Goal: Task Accomplishment & Management: Manage account settings

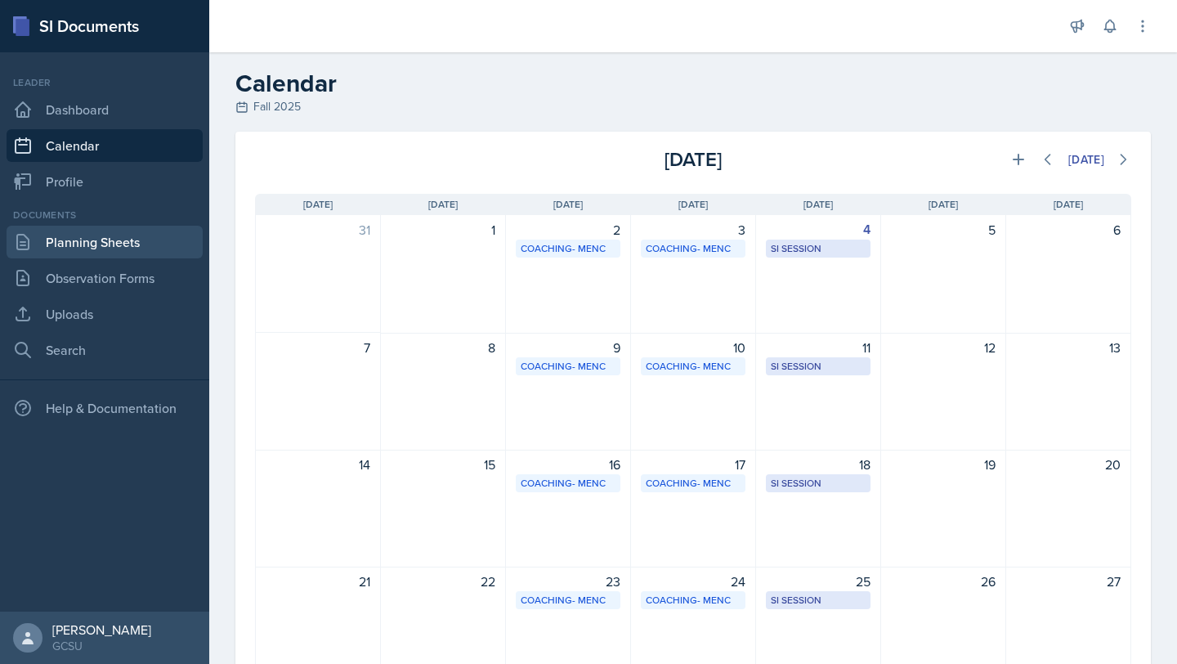
click at [109, 247] on link "Planning Sheets" at bounding box center [105, 242] width 196 height 33
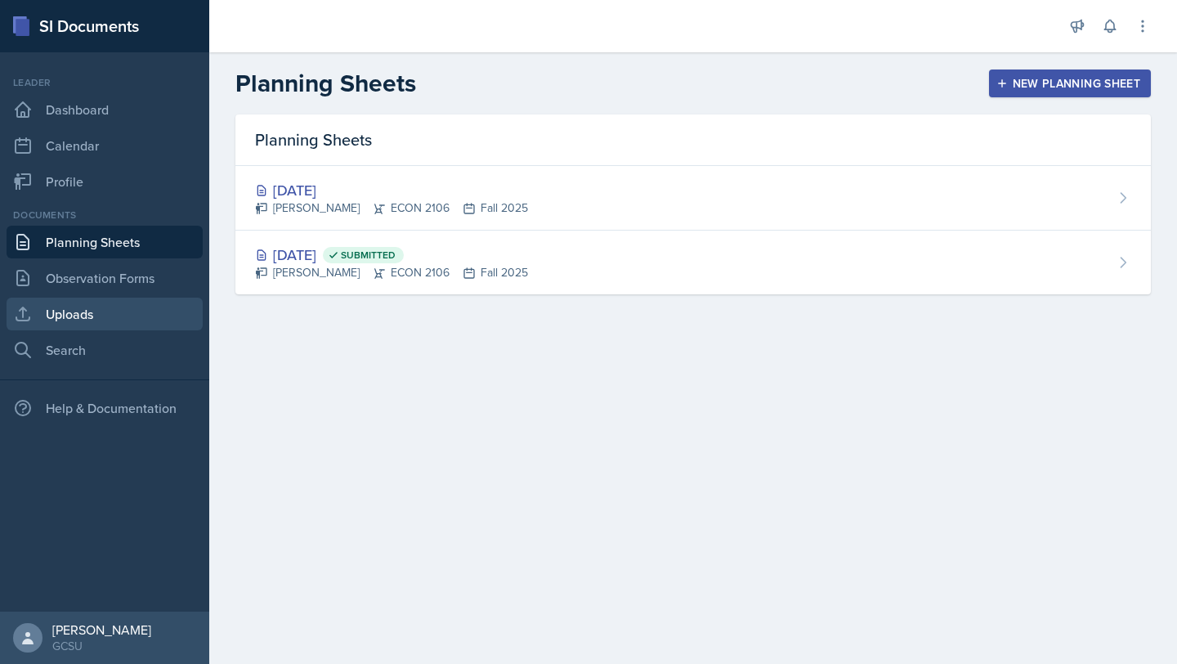
click at [95, 323] on link "Uploads" at bounding box center [105, 314] width 196 height 33
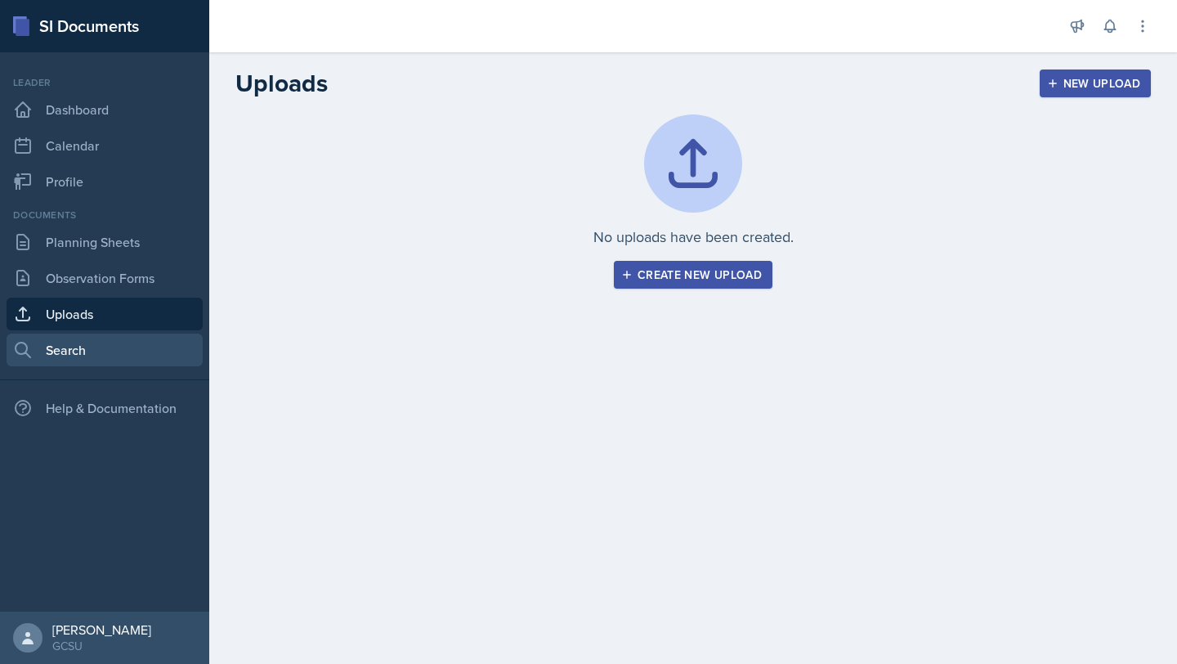
click at [74, 365] on link "Search" at bounding box center [105, 350] width 196 height 33
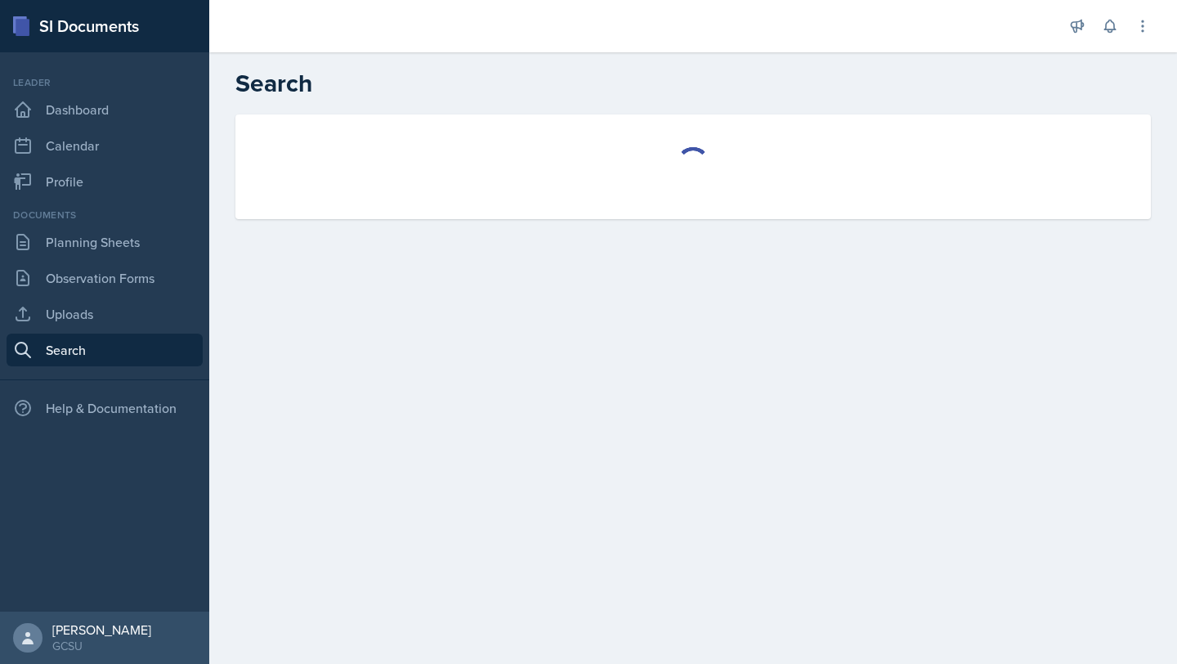
select select "all"
select select "1"
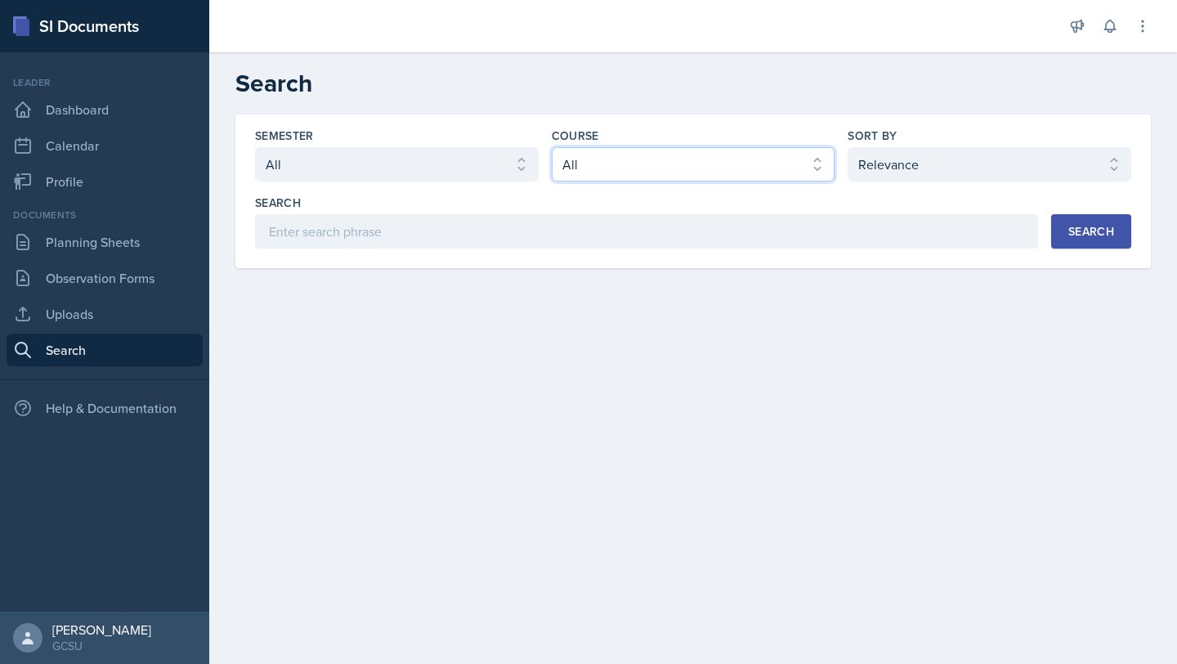
click at [603, 159] on select "Select course All ACCT 3101 ACCT 3102 ASTR 1000 BIOL 1100 BIOL 1107 BIOL 1108 B…" at bounding box center [694, 164] width 284 height 34
click at [656, 161] on select "Select course All ACCT 3101 ACCT 3102 ASTR 1000 BIOL 1100 BIOL 1107 BIOL 1108 B…" at bounding box center [694, 164] width 284 height 34
click at [1113, 222] on button "Search" at bounding box center [1091, 231] width 80 height 34
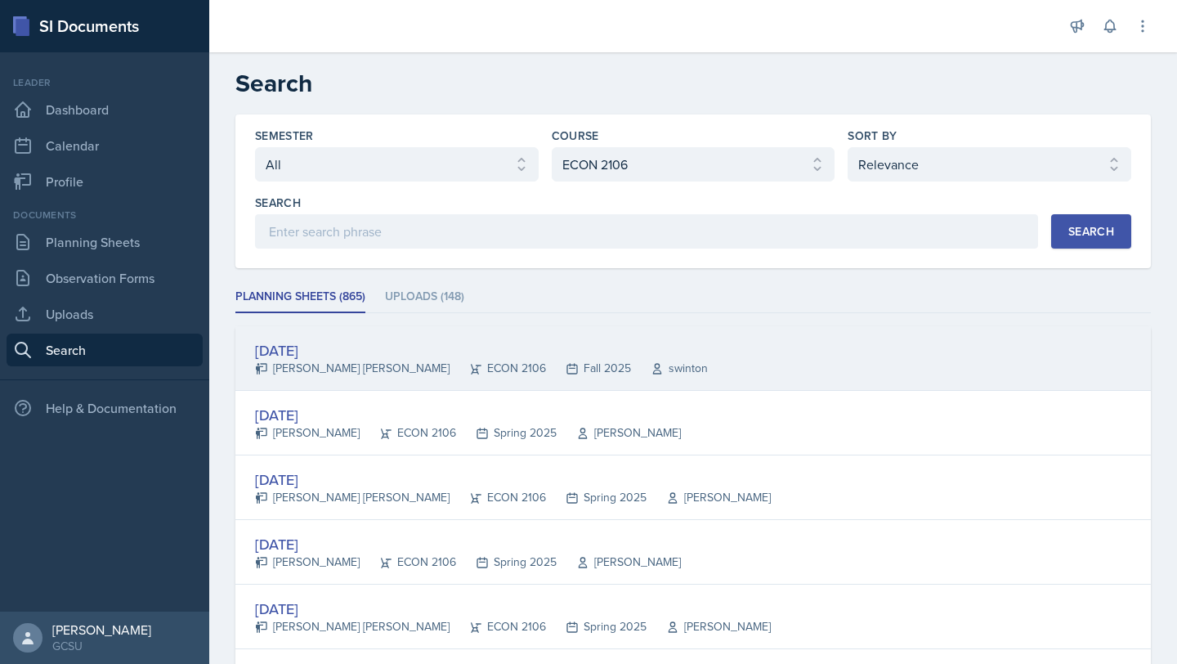
click at [560, 341] on div "Aug 27th, 2025" at bounding box center [481, 350] width 453 height 22
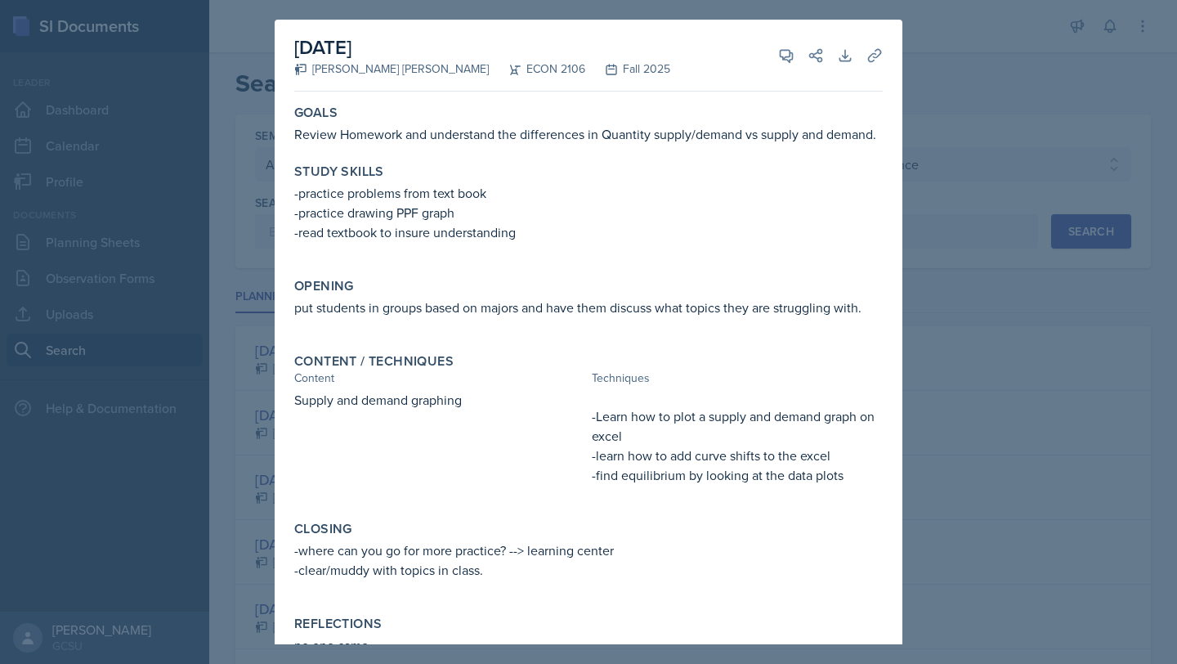
click at [923, 167] on div at bounding box center [588, 332] width 1177 height 664
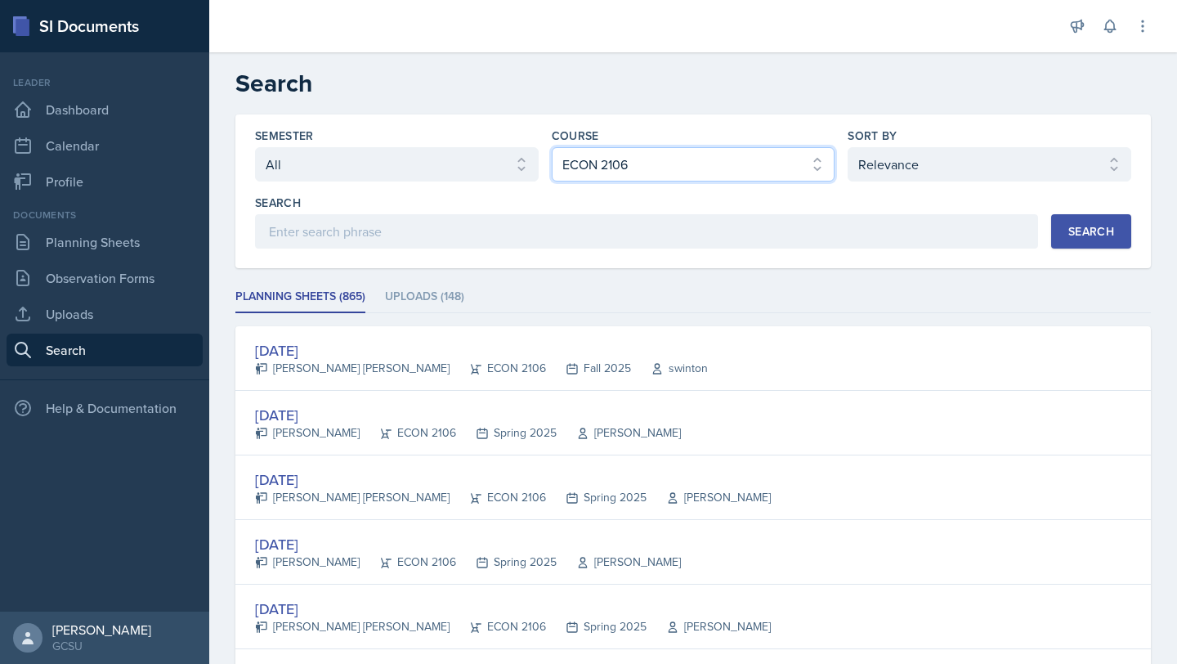
click at [666, 158] on select "Select course All ACCT 3101 ACCT 3102 ASTR 1000 BIOL 1100 BIOL 1107 BIOL 1108 B…" at bounding box center [694, 164] width 284 height 34
select select "4343099e-561e-4cc0-9a64-1a58a6d3310b"
click at [1070, 246] on button "Search" at bounding box center [1091, 231] width 80 height 34
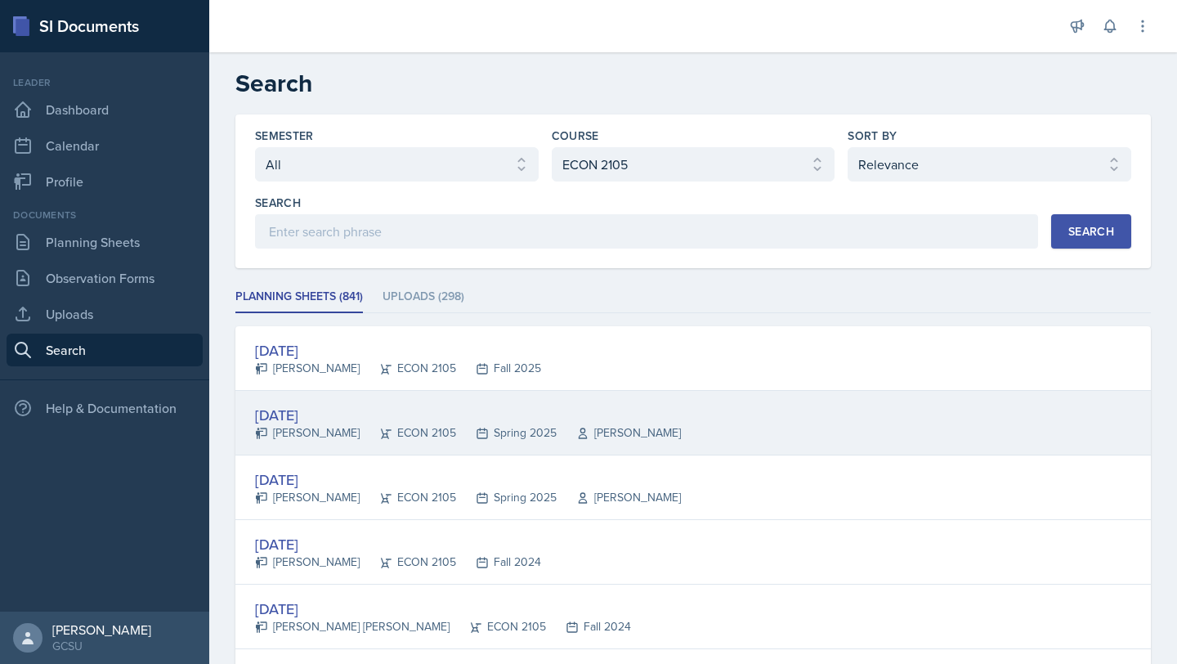
click at [500, 400] on div "Apr 15th, 2025 Leah Smith ECON 2105 Spring 2025 Jessie Folk" at bounding box center [693, 423] width 916 height 65
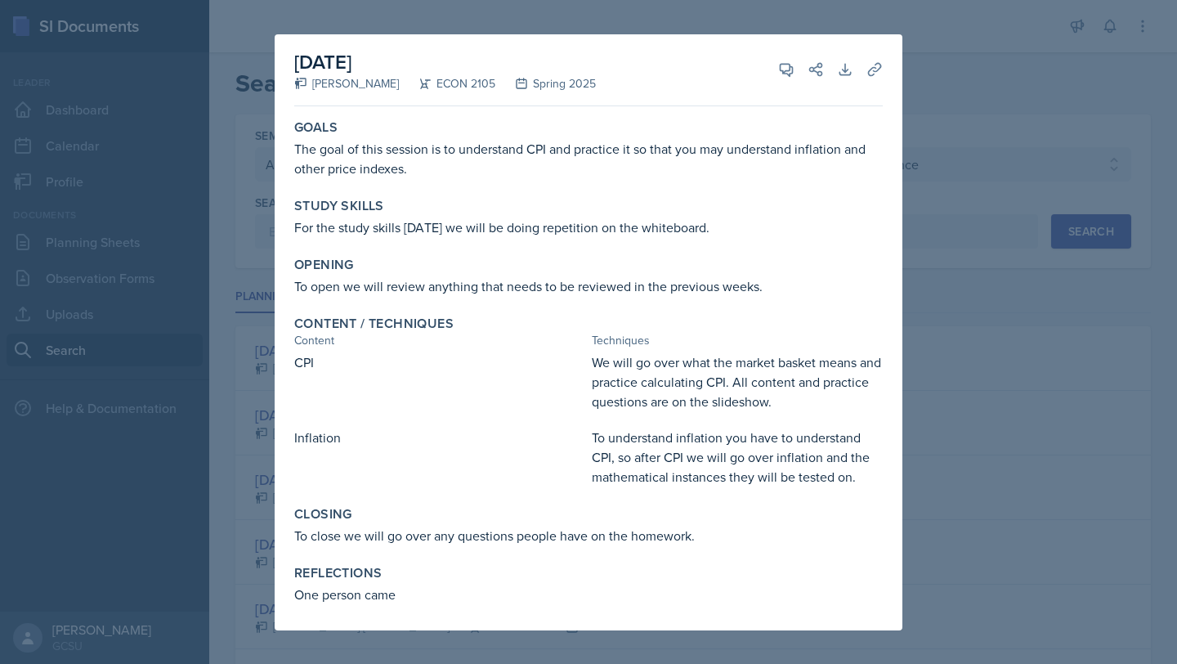
click at [956, 195] on div at bounding box center [588, 332] width 1177 height 664
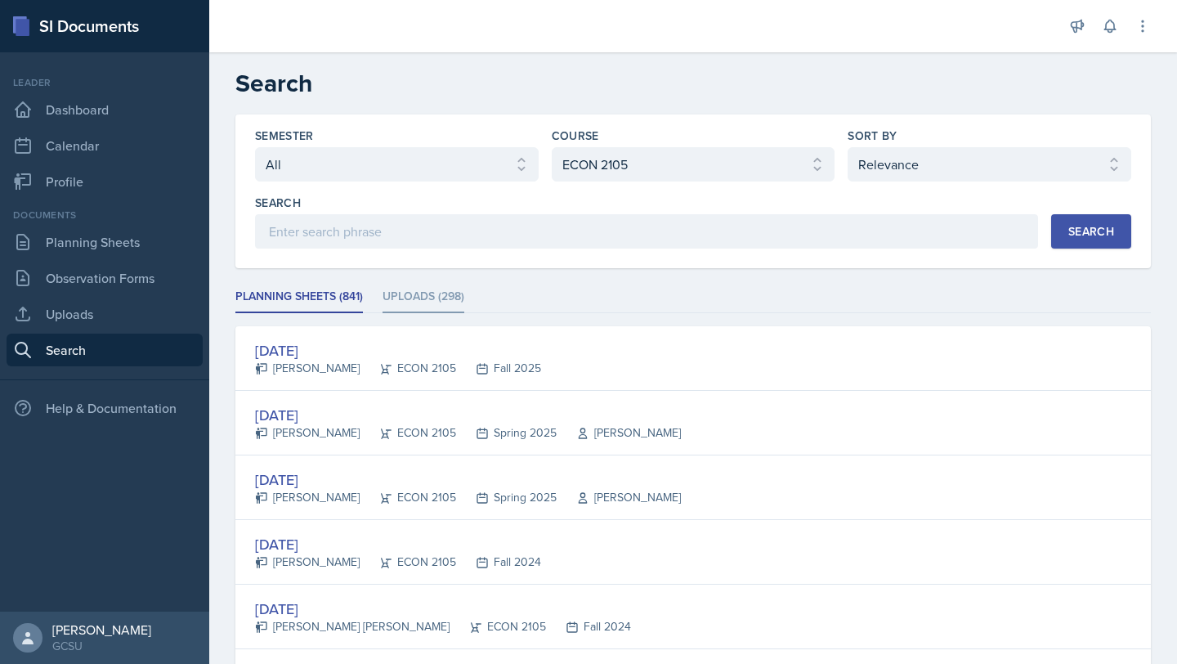
click at [432, 307] on li "Uploads (298)" at bounding box center [424, 297] width 82 height 32
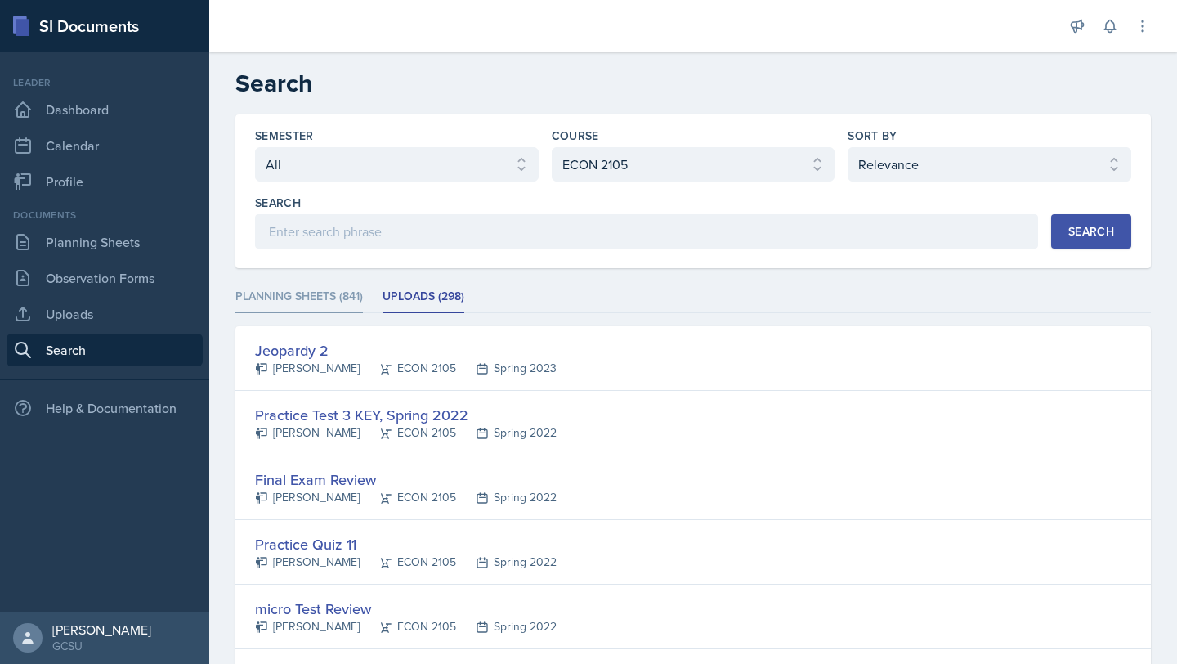
click at [296, 296] on li "Planning Sheets (841)" at bounding box center [299, 297] width 128 height 32
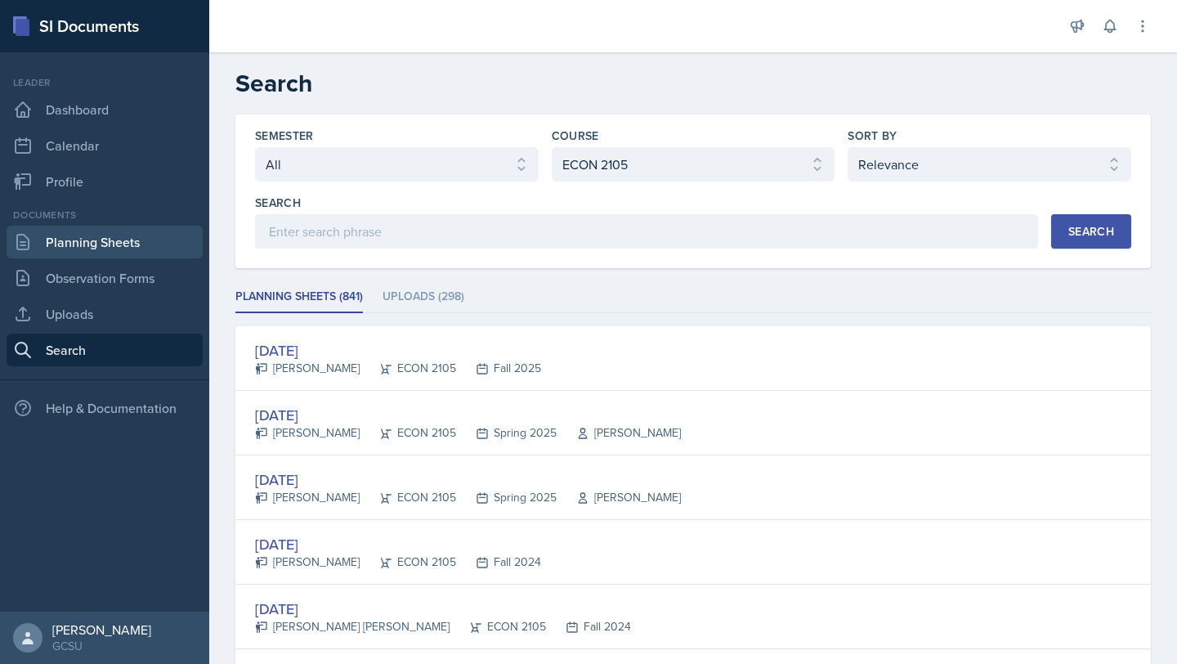
click at [81, 231] on link "Planning Sheets" at bounding box center [105, 242] width 196 height 33
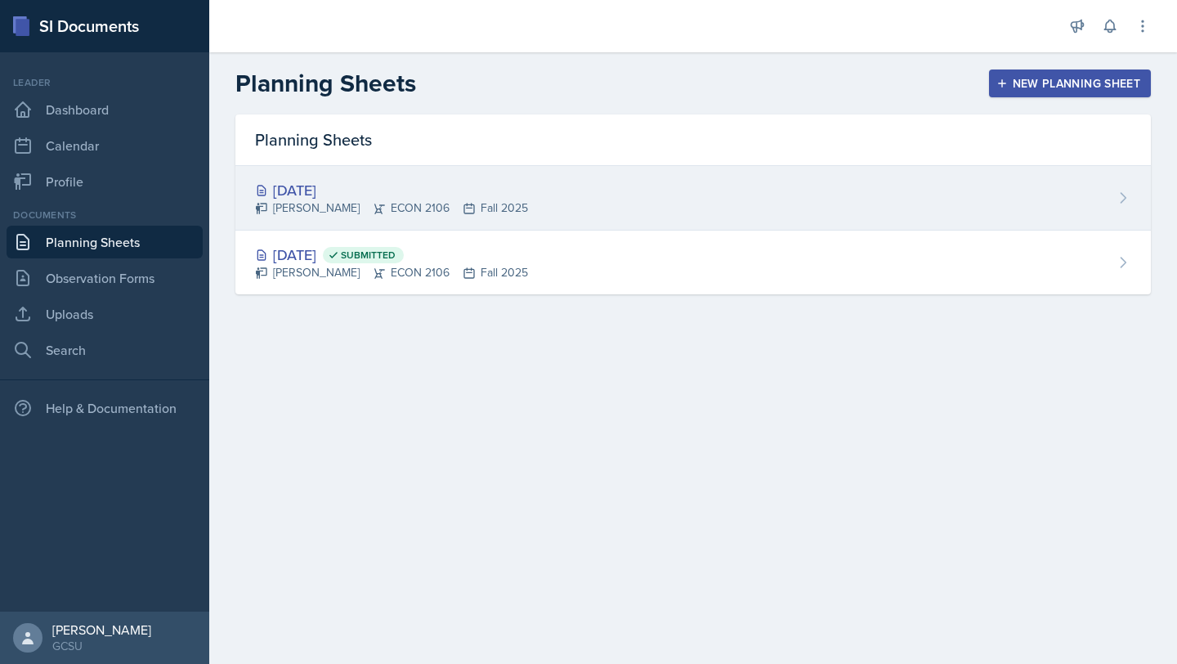
click at [1126, 207] on div "[DATE] [PERSON_NAME] ECON 2106 Fall 2025" at bounding box center [693, 198] width 916 height 65
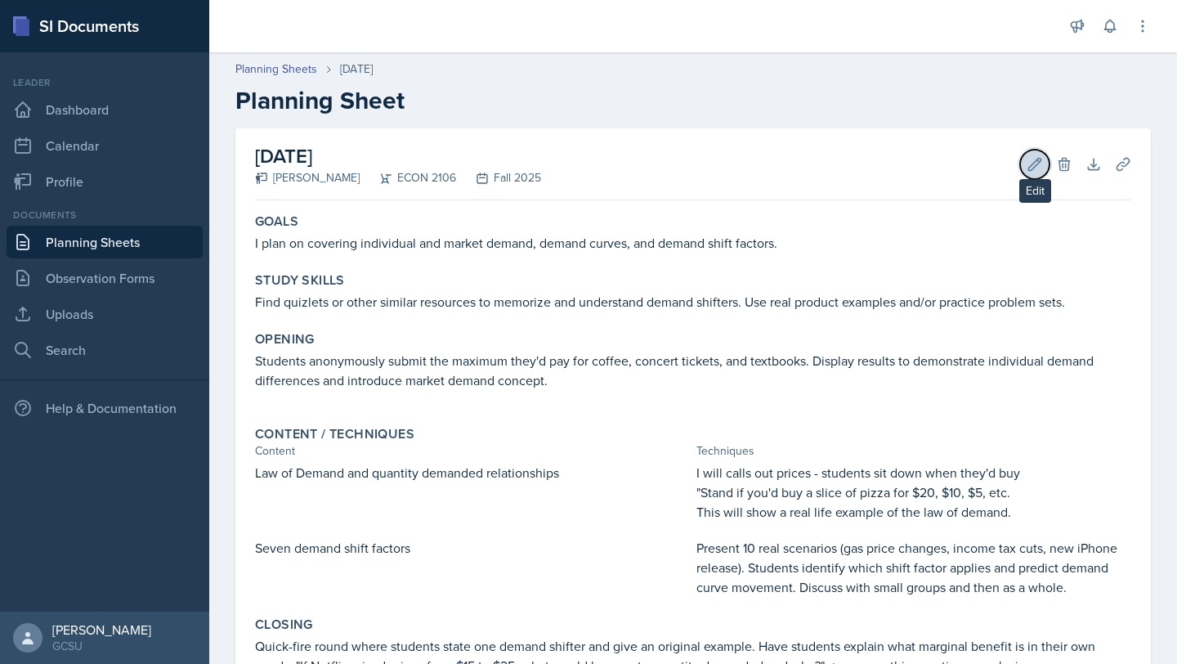
click at [1027, 163] on icon at bounding box center [1035, 164] width 16 height 16
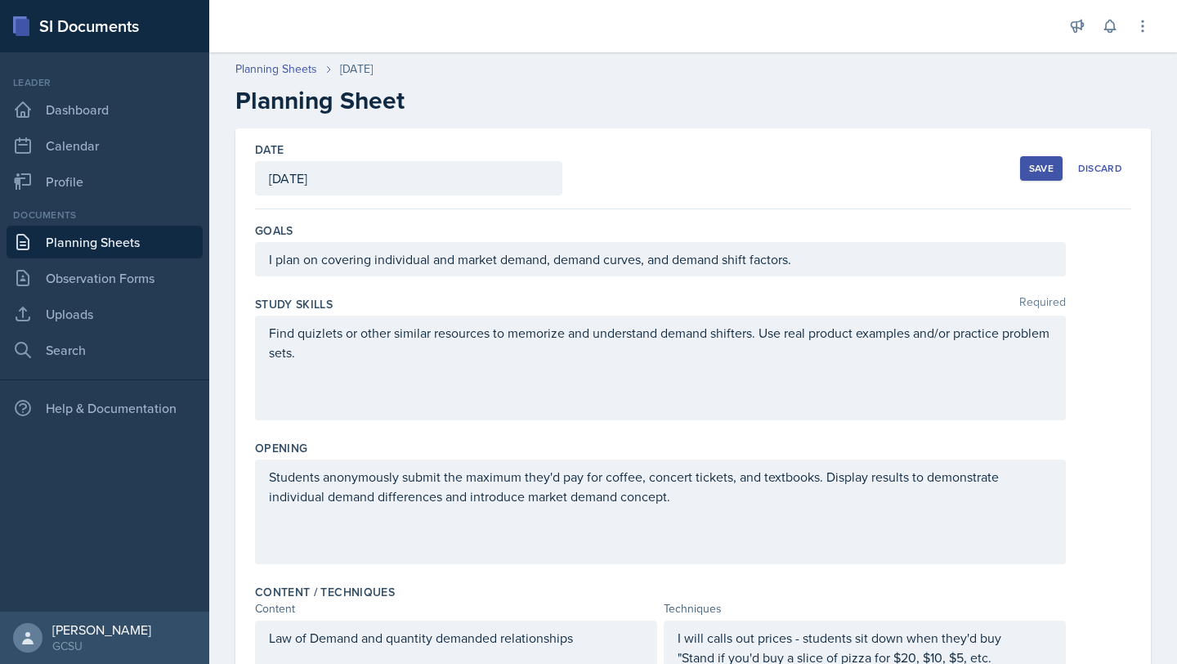
click at [644, 87] on h2 "Planning Sheet" at bounding box center [693, 100] width 916 height 29
click at [1027, 173] on button "Save" at bounding box center [1041, 168] width 43 height 25
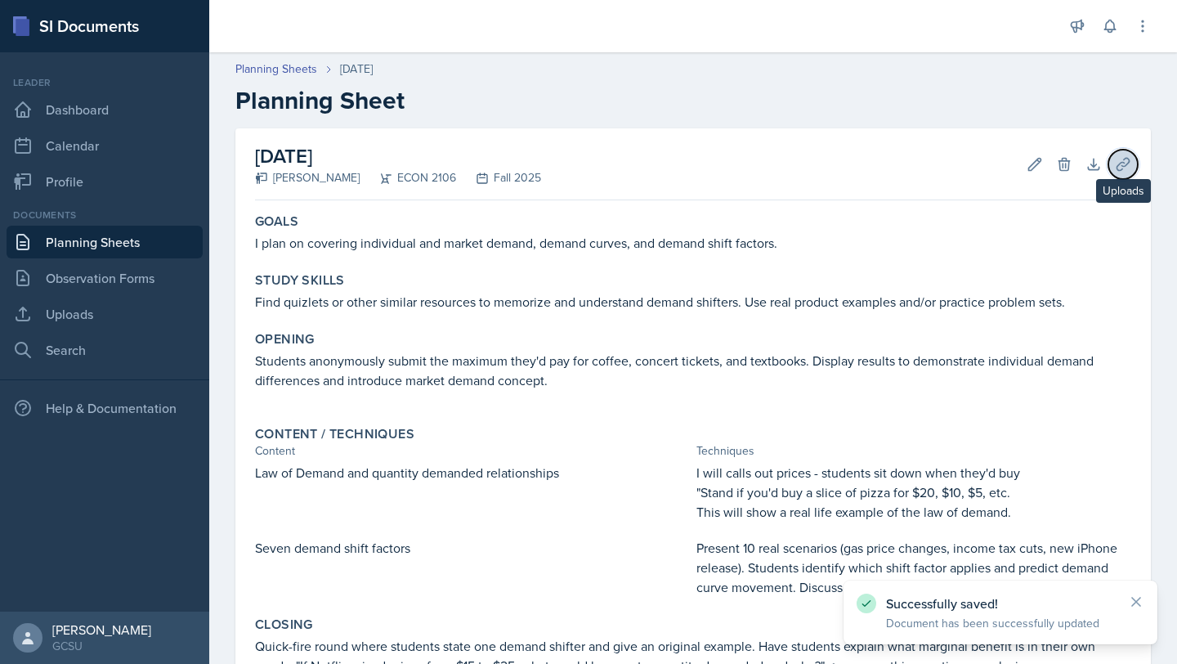
click at [1123, 158] on icon at bounding box center [1123, 164] width 16 height 16
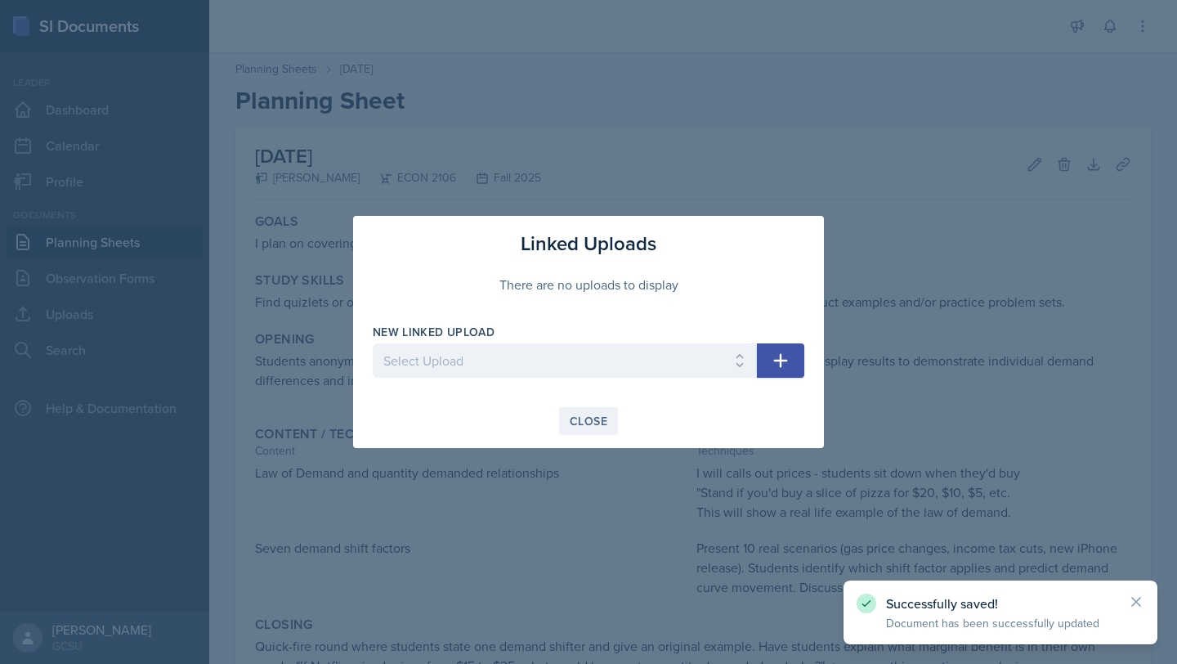
click at [599, 424] on div "Close" at bounding box center [589, 420] width 38 height 13
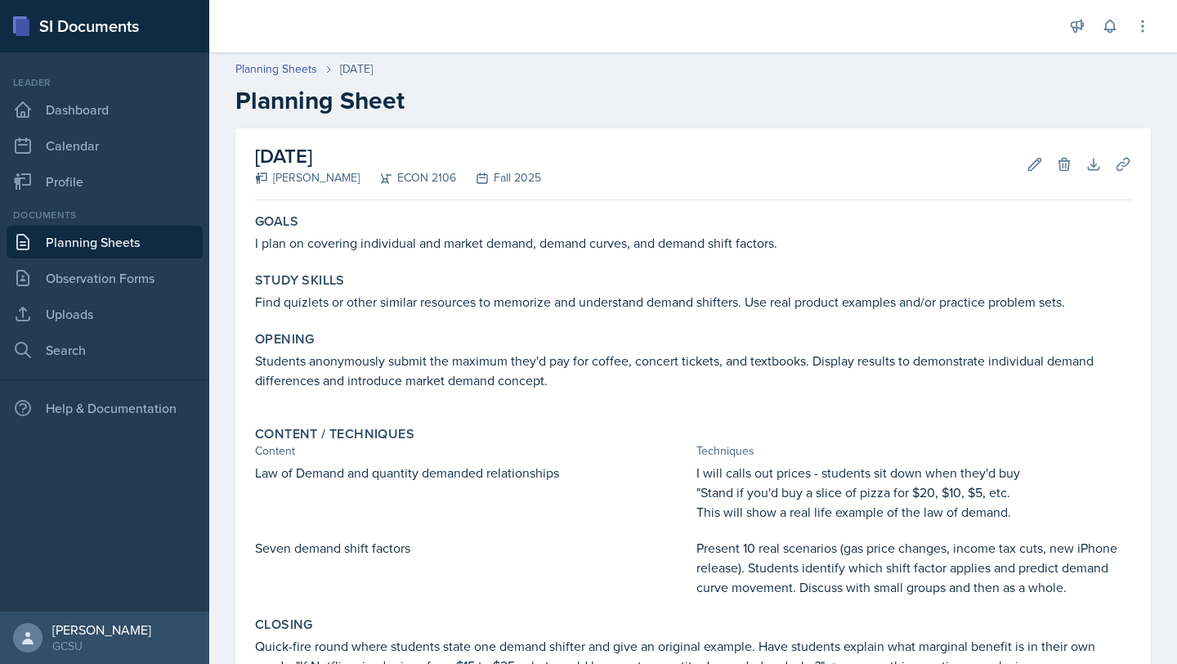
click at [360, 176] on div "ECON 2106" at bounding box center [408, 177] width 96 height 17
click at [439, 148] on h2 "[DATE]" at bounding box center [398, 155] width 286 height 29
click at [1137, 25] on icon at bounding box center [1143, 26] width 16 height 16
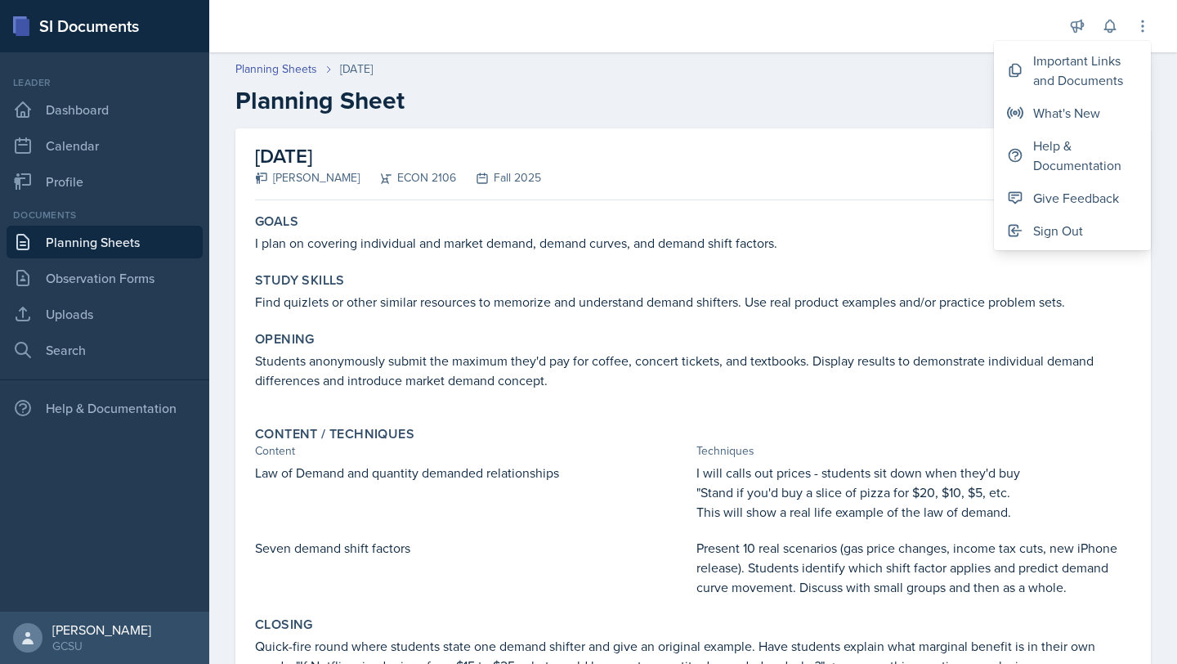
click at [870, 88] on h2 "Planning Sheet" at bounding box center [693, 100] width 916 height 29
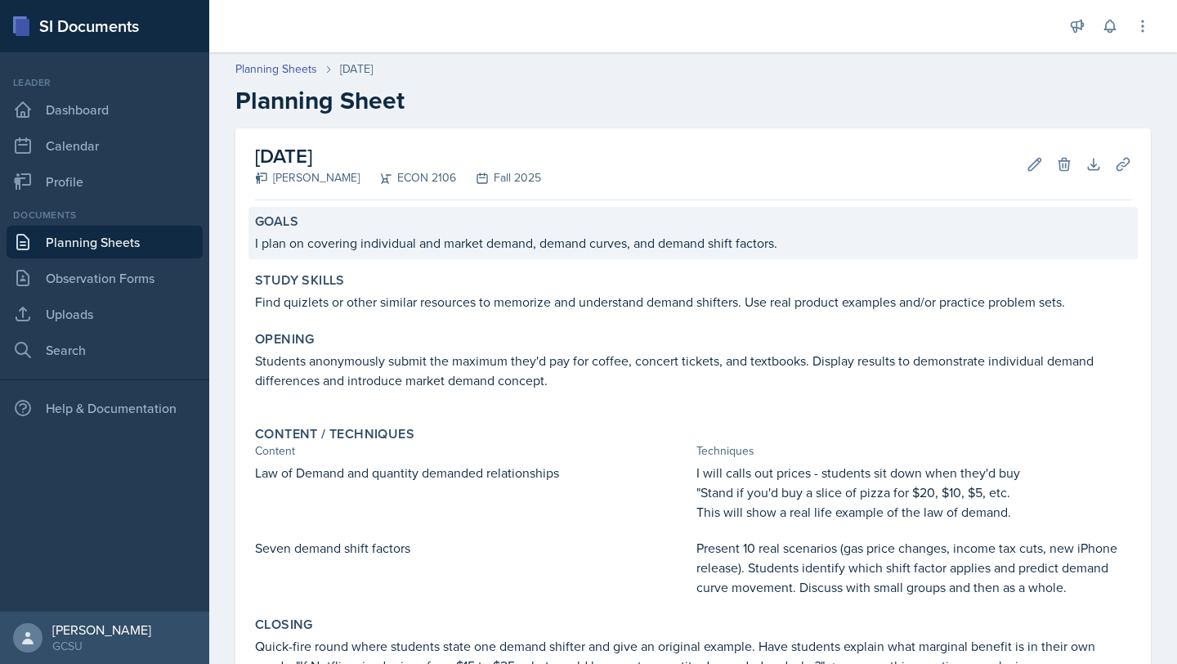
scroll to position [242, 0]
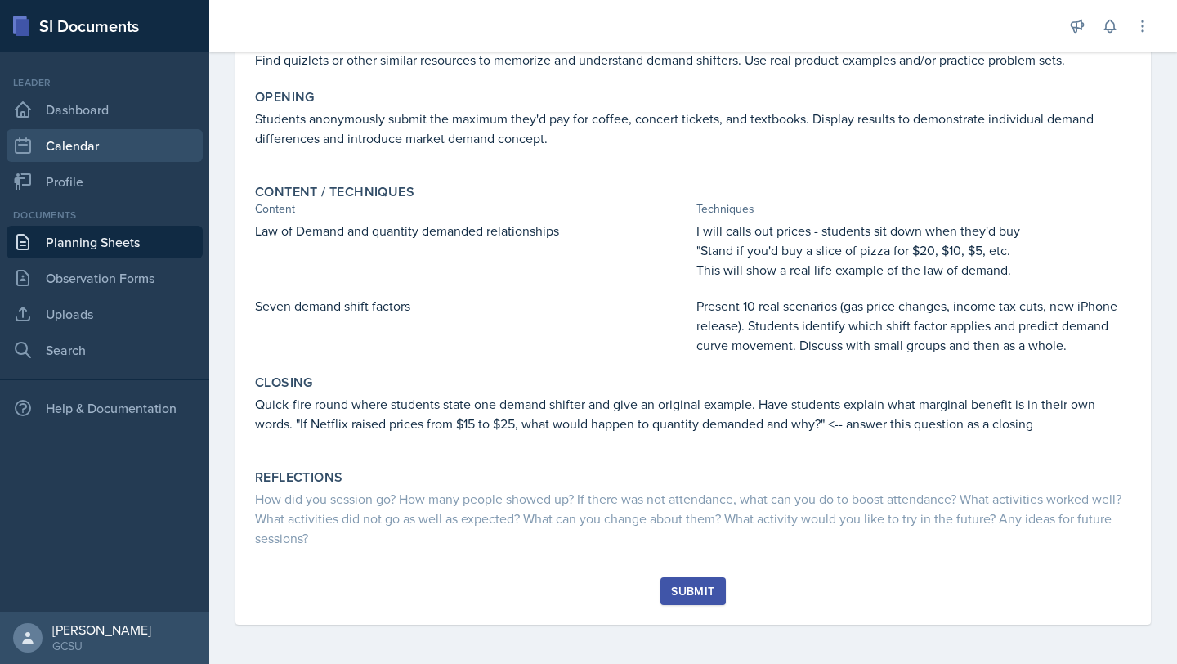
click at [60, 148] on link "Calendar" at bounding box center [105, 145] width 196 height 33
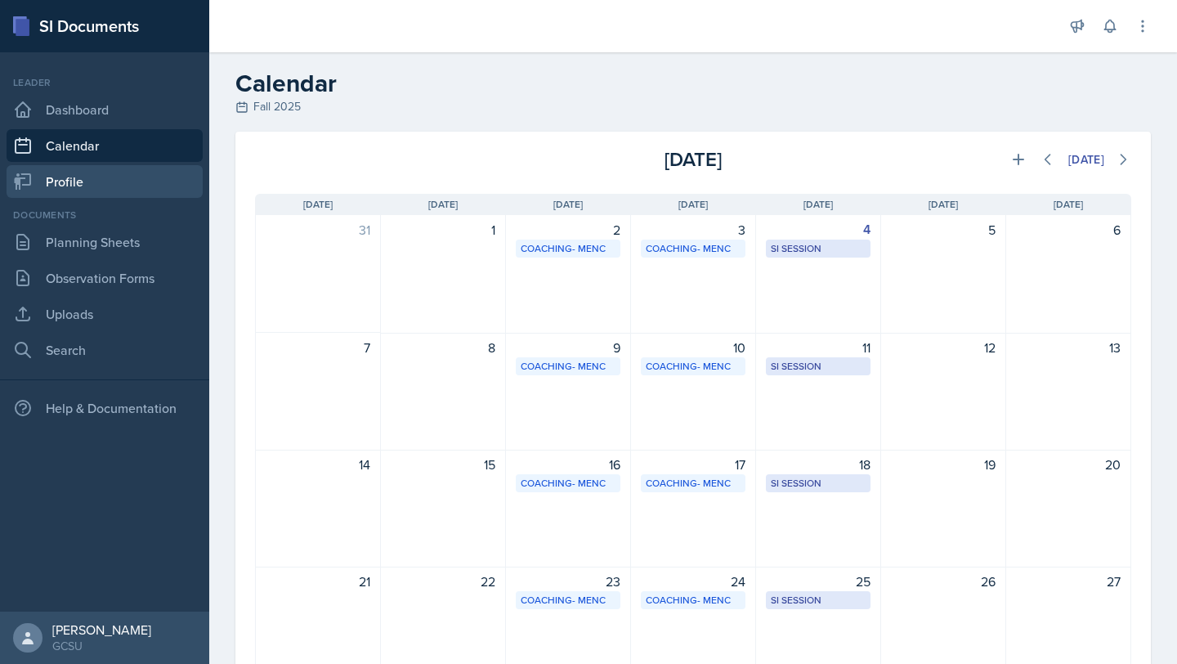
click at [61, 181] on link "Profile" at bounding box center [105, 181] width 196 height 33
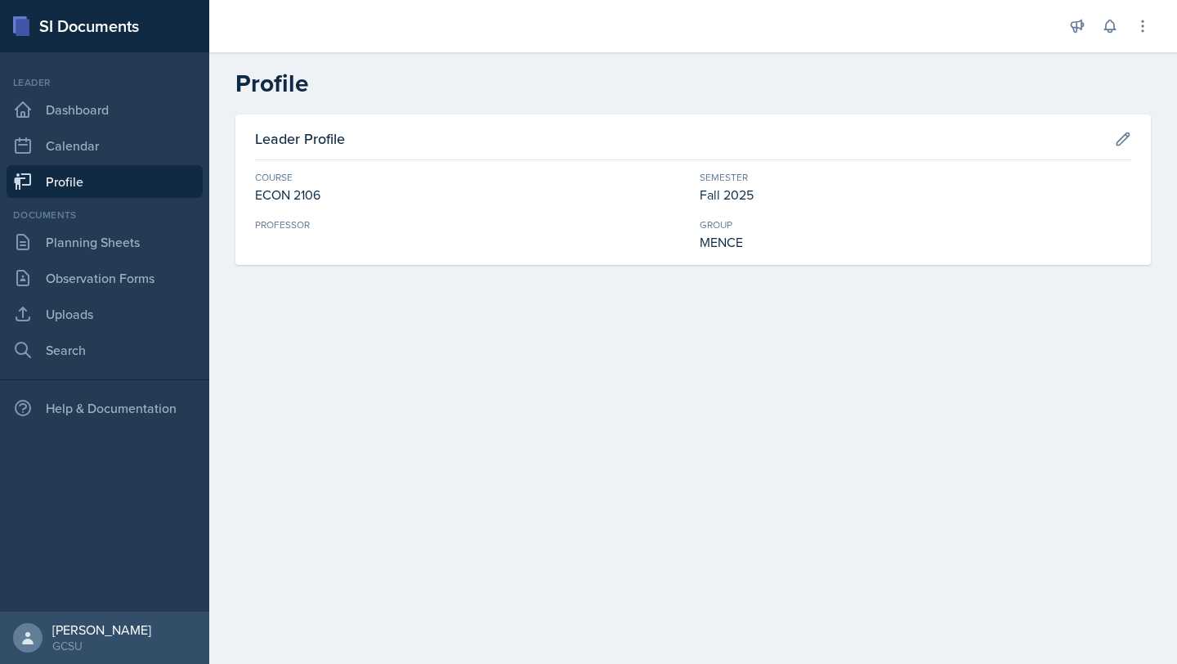
click at [287, 229] on div "Professor" at bounding box center [471, 224] width 432 height 15
click at [1131, 126] on button at bounding box center [1122, 138] width 29 height 29
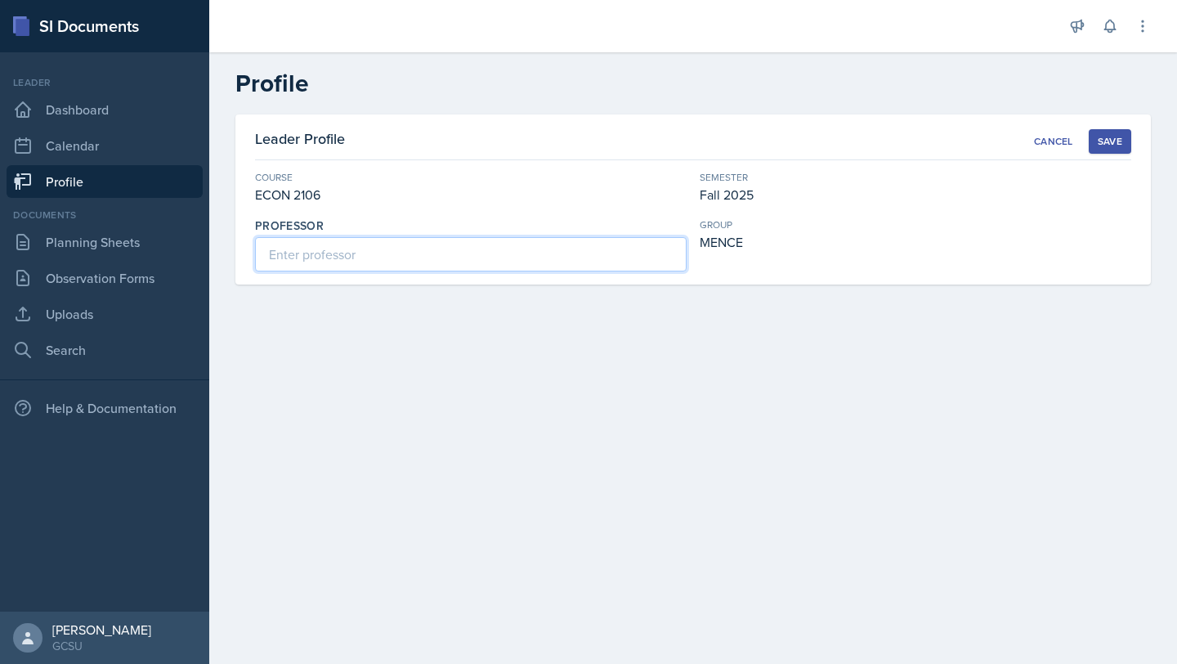
click at [365, 256] on input at bounding box center [471, 254] width 432 height 34
type input "[PERSON_NAME]"
click at [1092, 141] on button "Save" at bounding box center [1110, 141] width 43 height 25
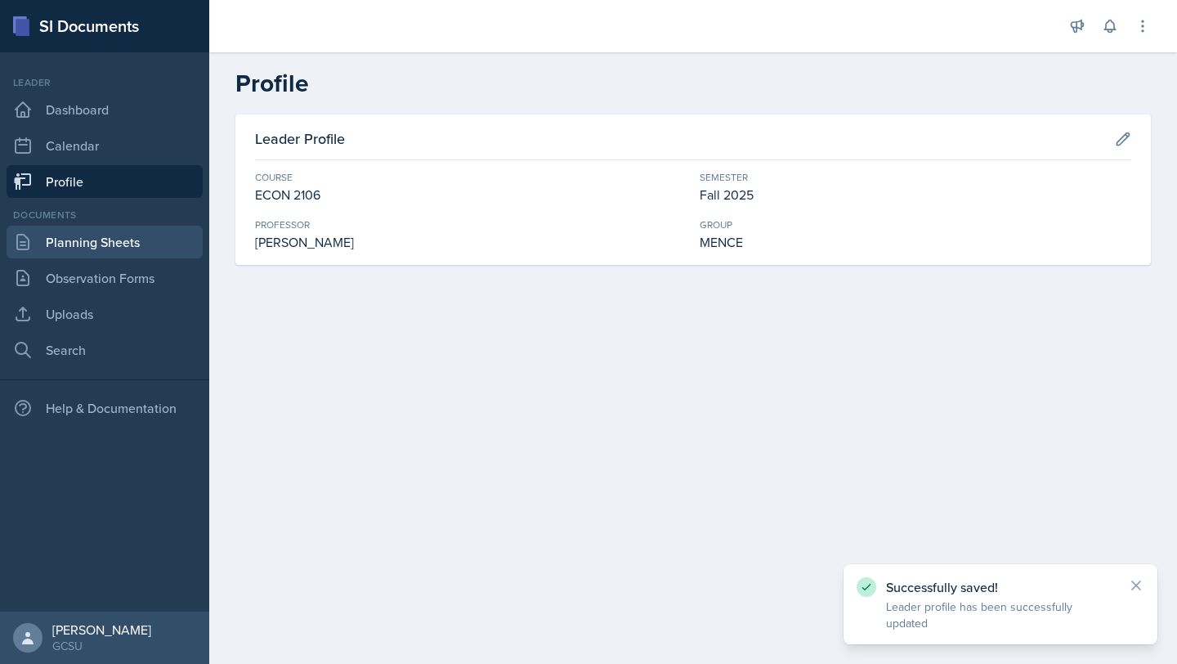
click at [83, 251] on link "Planning Sheets" at bounding box center [105, 242] width 196 height 33
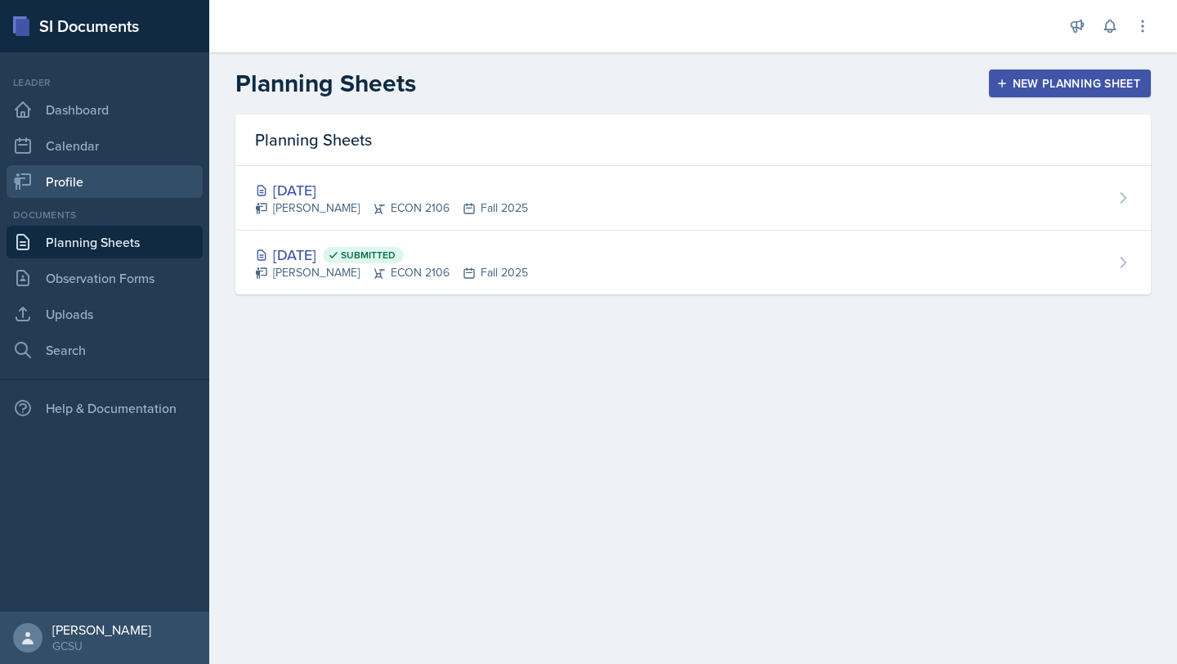
click at [91, 177] on link "Profile" at bounding box center [105, 181] width 196 height 33
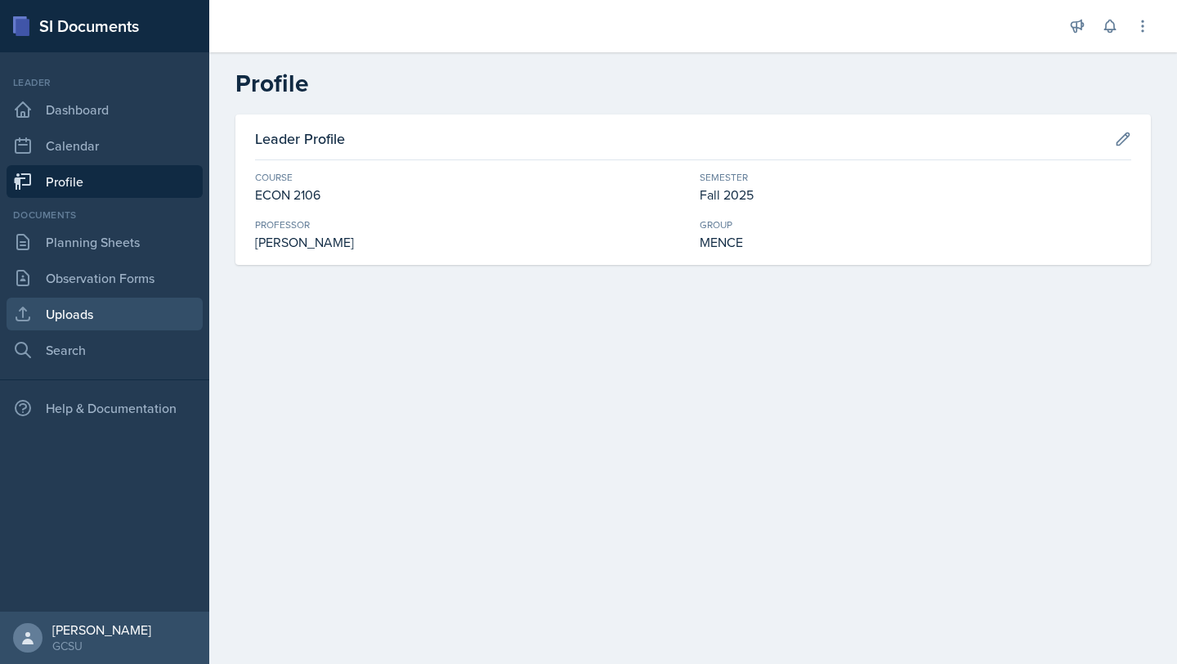
click at [105, 300] on link "Uploads" at bounding box center [105, 314] width 196 height 33
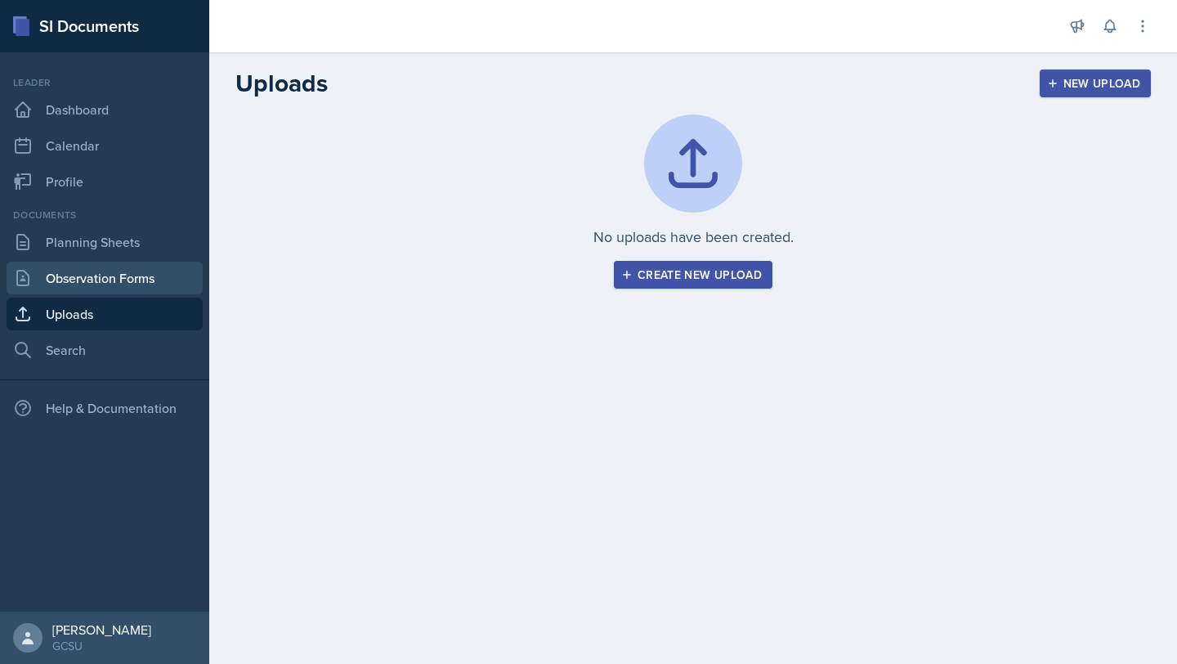
click at [87, 274] on link "Observation Forms" at bounding box center [105, 278] width 196 height 33
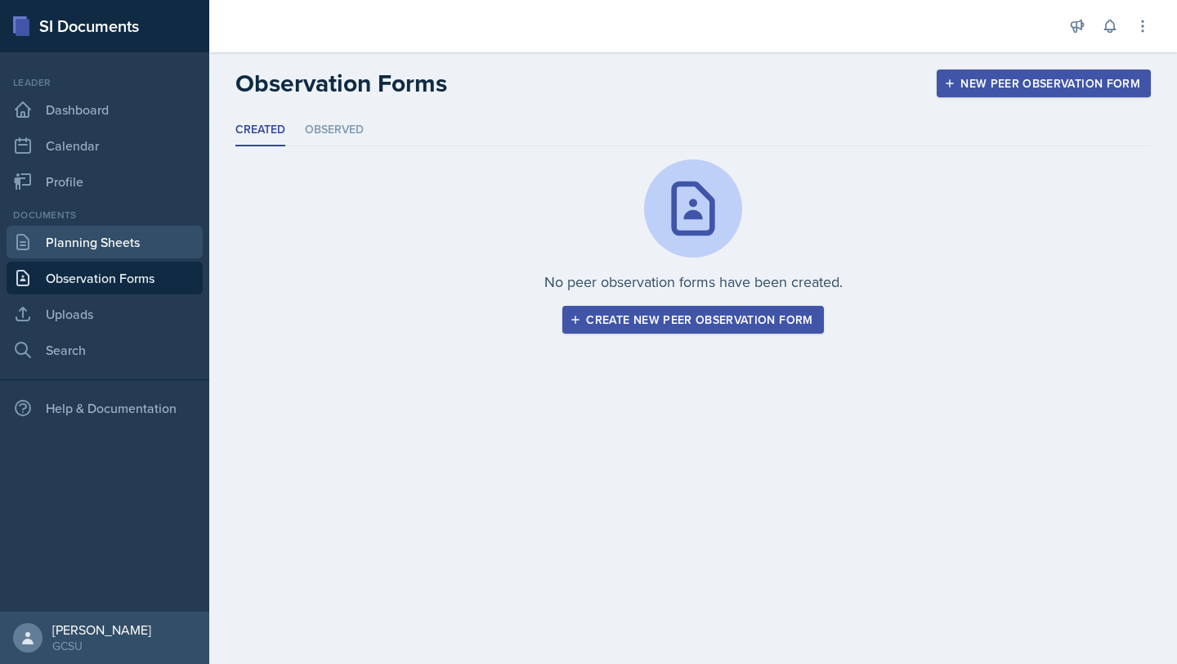
click at [69, 242] on link "Planning Sheets" at bounding box center [105, 242] width 196 height 33
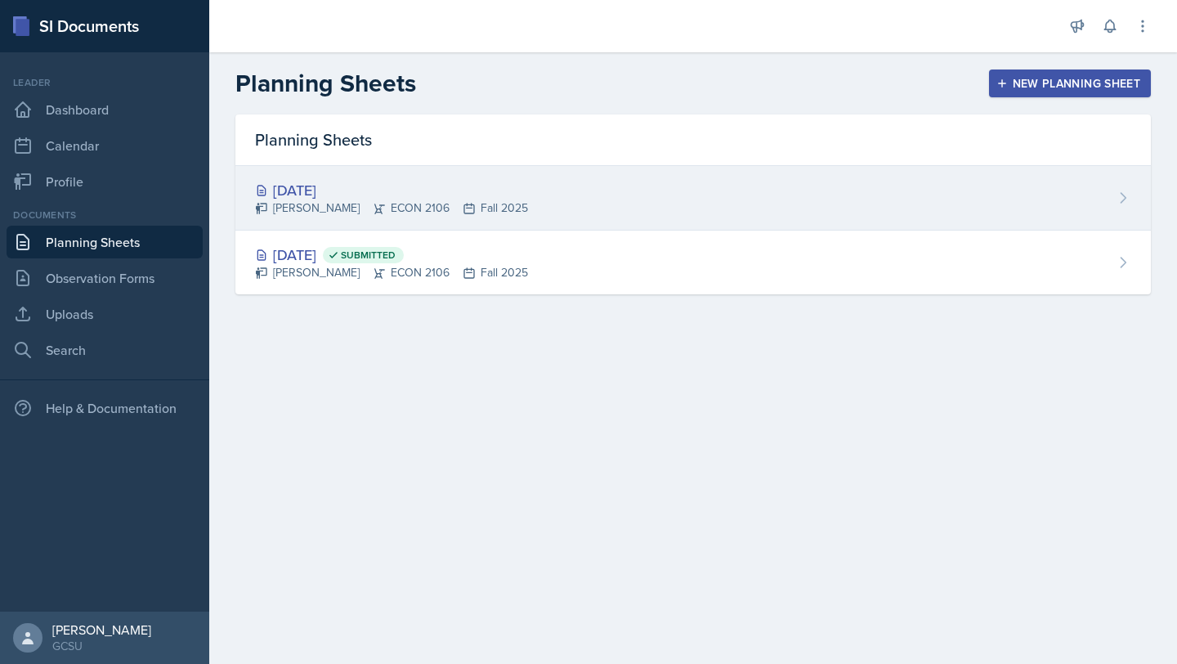
click at [607, 195] on div "[DATE] [PERSON_NAME] ECON 2106 Fall 2025" at bounding box center [693, 198] width 916 height 65
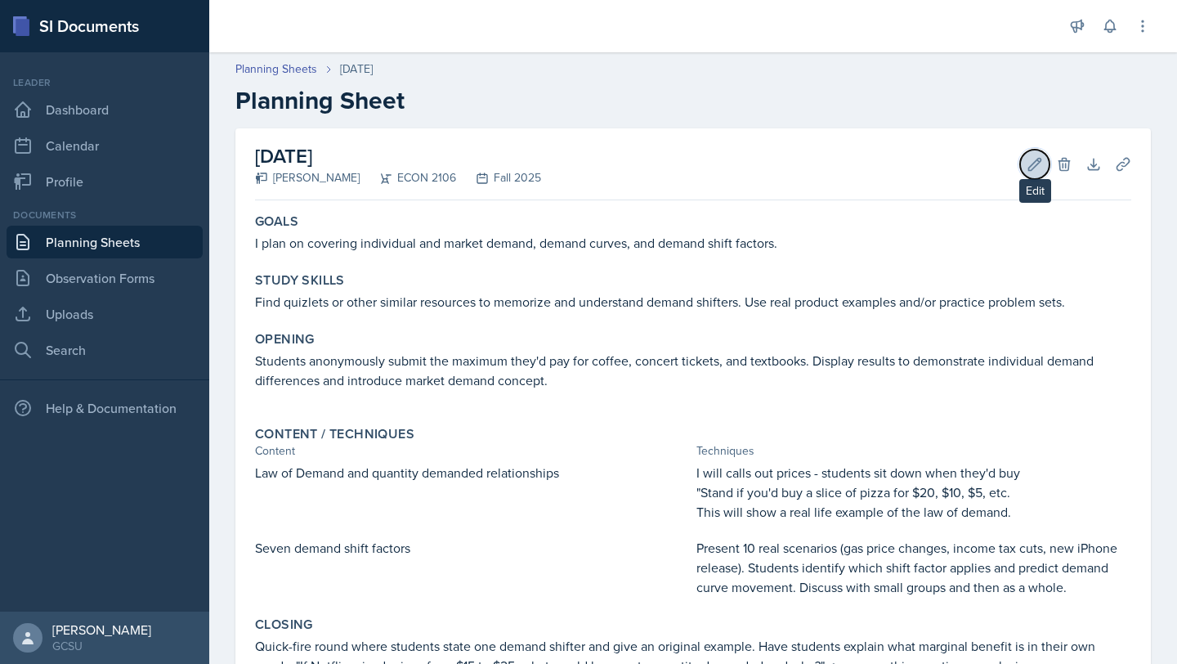
click at [1043, 167] on button "Edit" at bounding box center [1034, 164] width 29 height 29
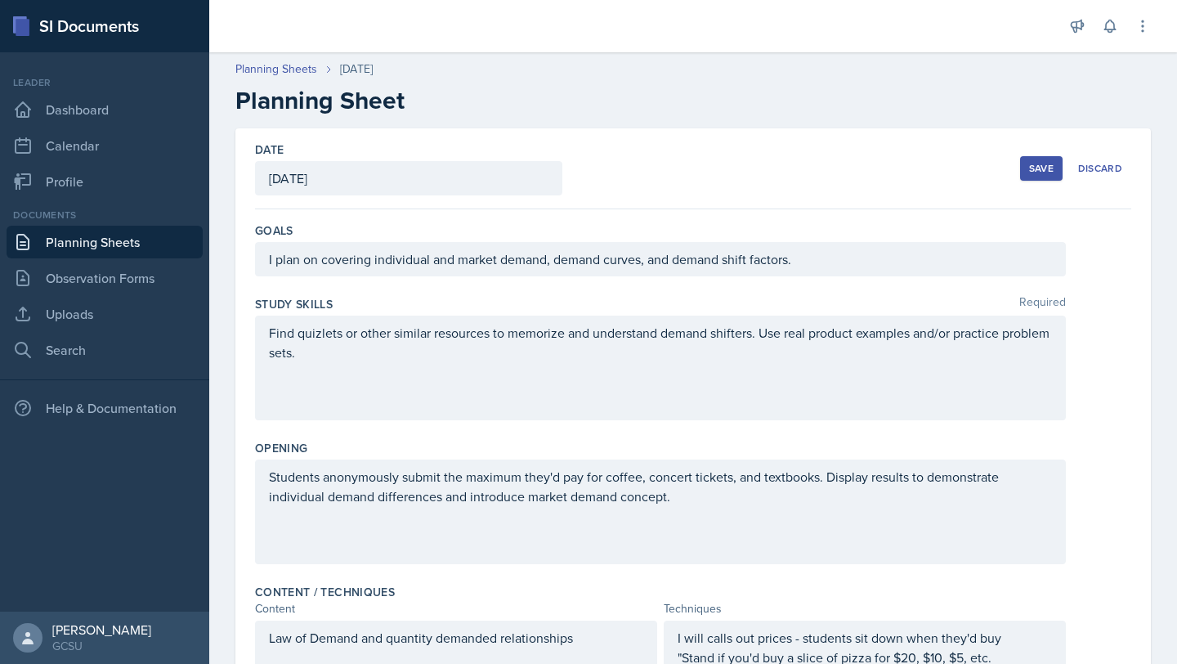
click at [1023, 172] on button "Save" at bounding box center [1041, 168] width 43 height 25
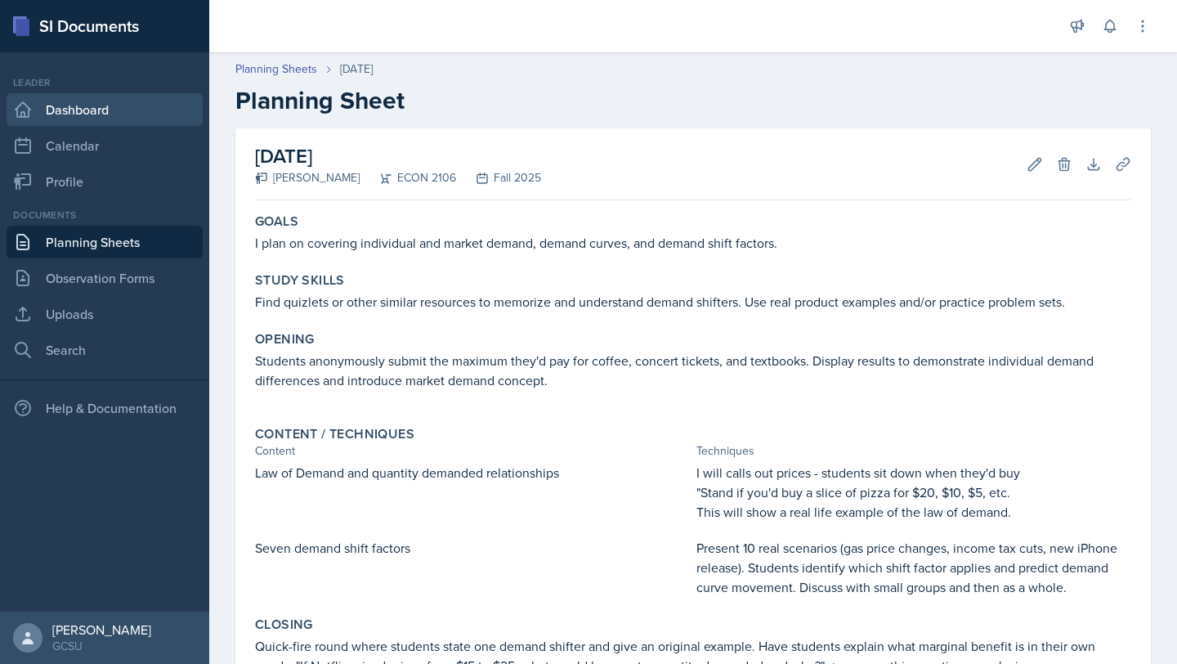
click at [48, 118] on link "Dashboard" at bounding box center [105, 109] width 196 height 33
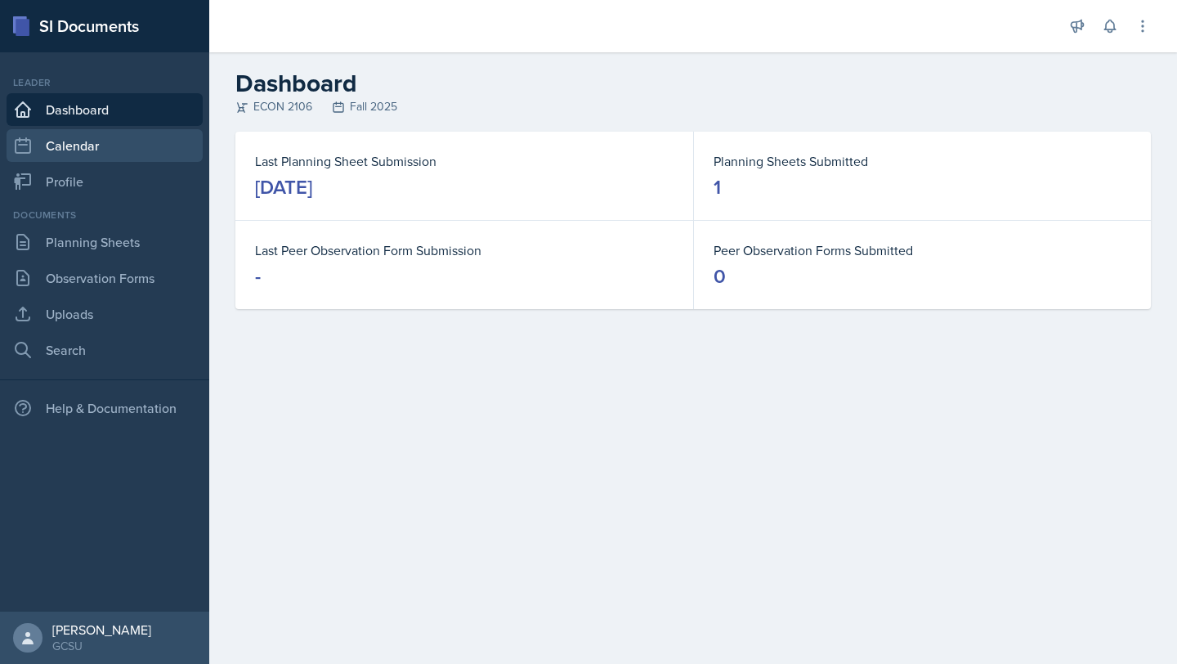
click at [53, 137] on link "Calendar" at bounding box center [105, 145] width 196 height 33
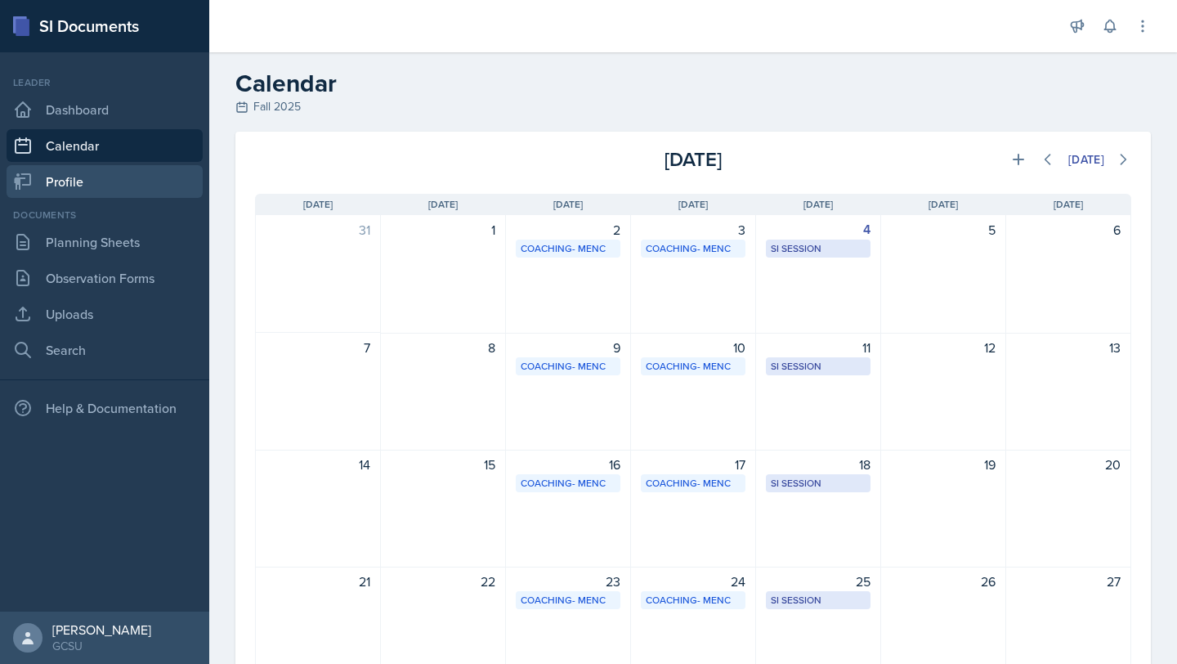
click at [89, 195] on link "Profile" at bounding box center [105, 181] width 196 height 33
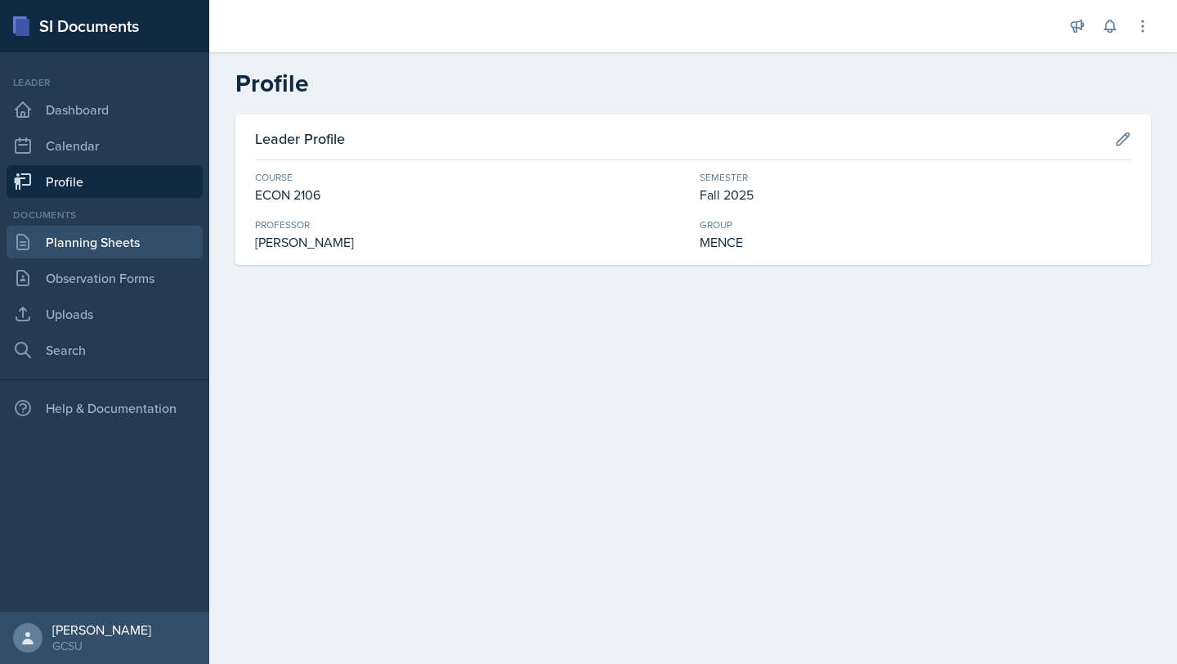
click at [83, 240] on link "Planning Sheets" at bounding box center [105, 242] width 196 height 33
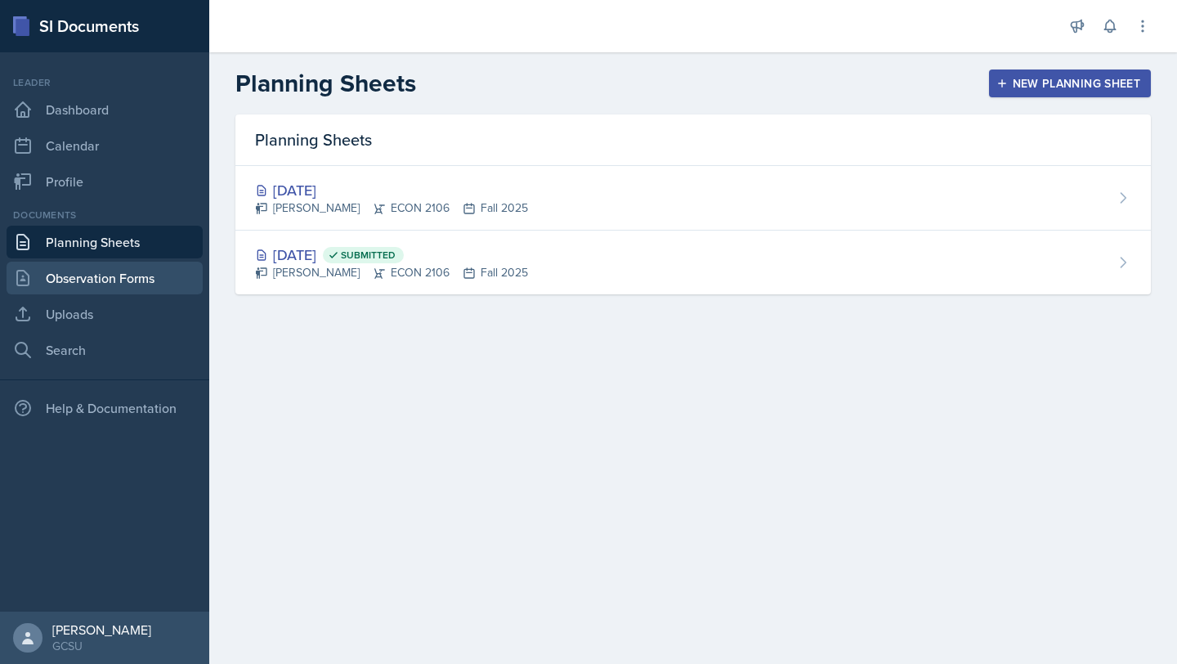
click at [96, 271] on link "Observation Forms" at bounding box center [105, 278] width 196 height 33
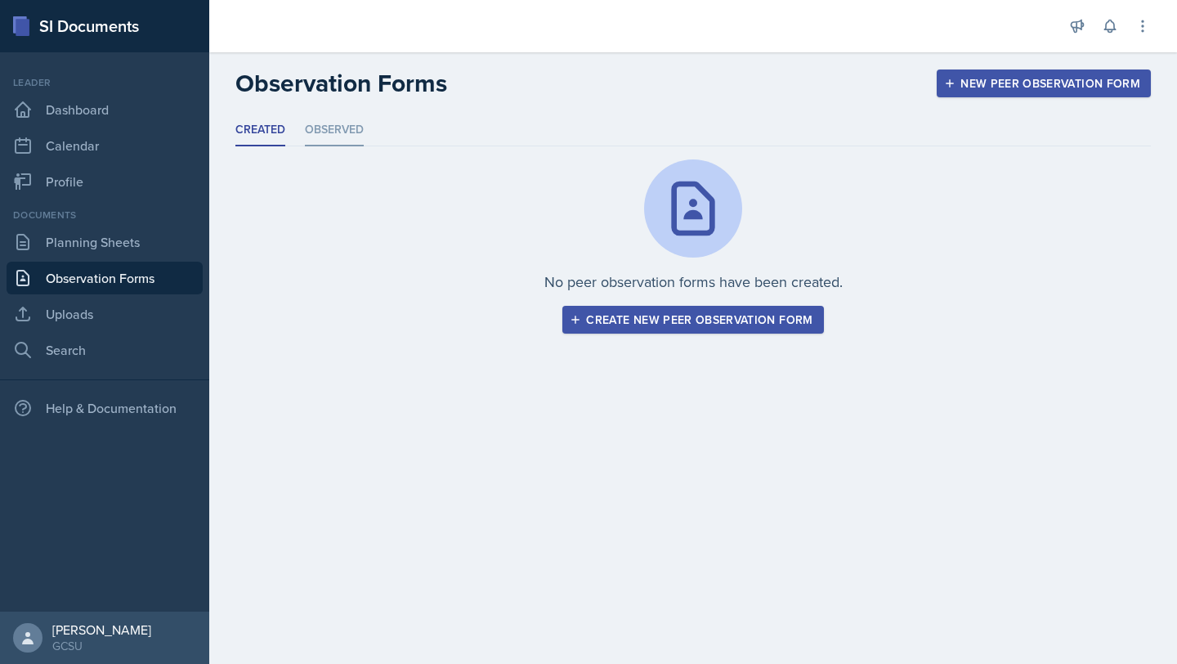
click at [336, 137] on li "Observed" at bounding box center [334, 130] width 59 height 32
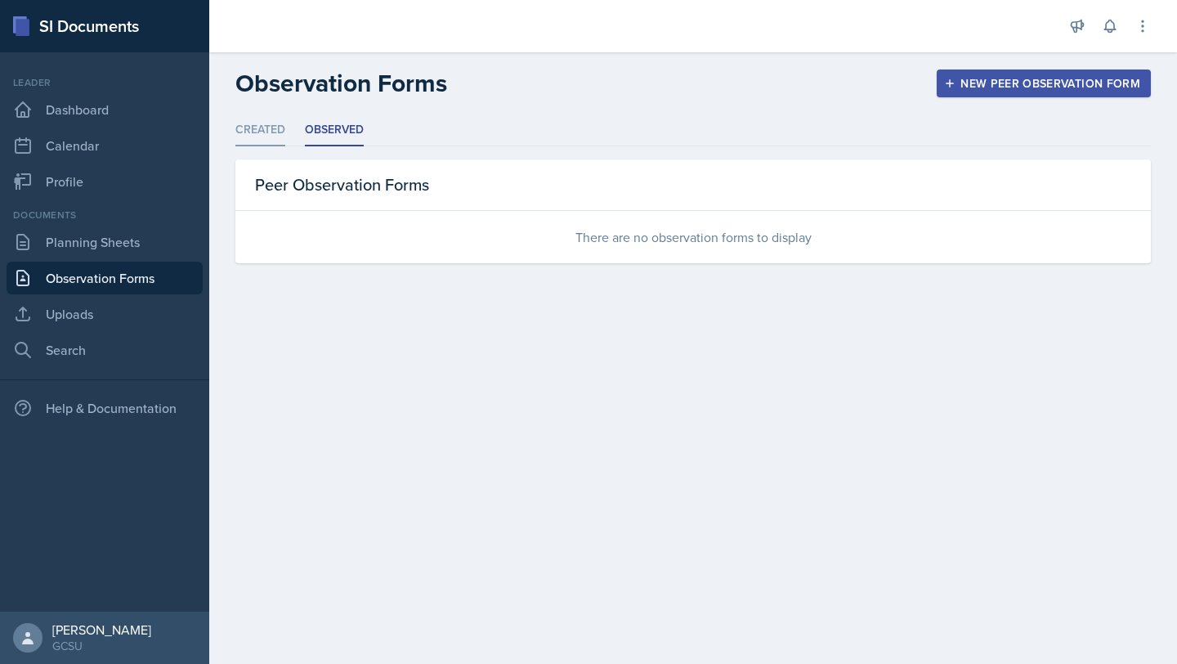
click at [272, 135] on li "Created" at bounding box center [260, 130] width 50 height 32
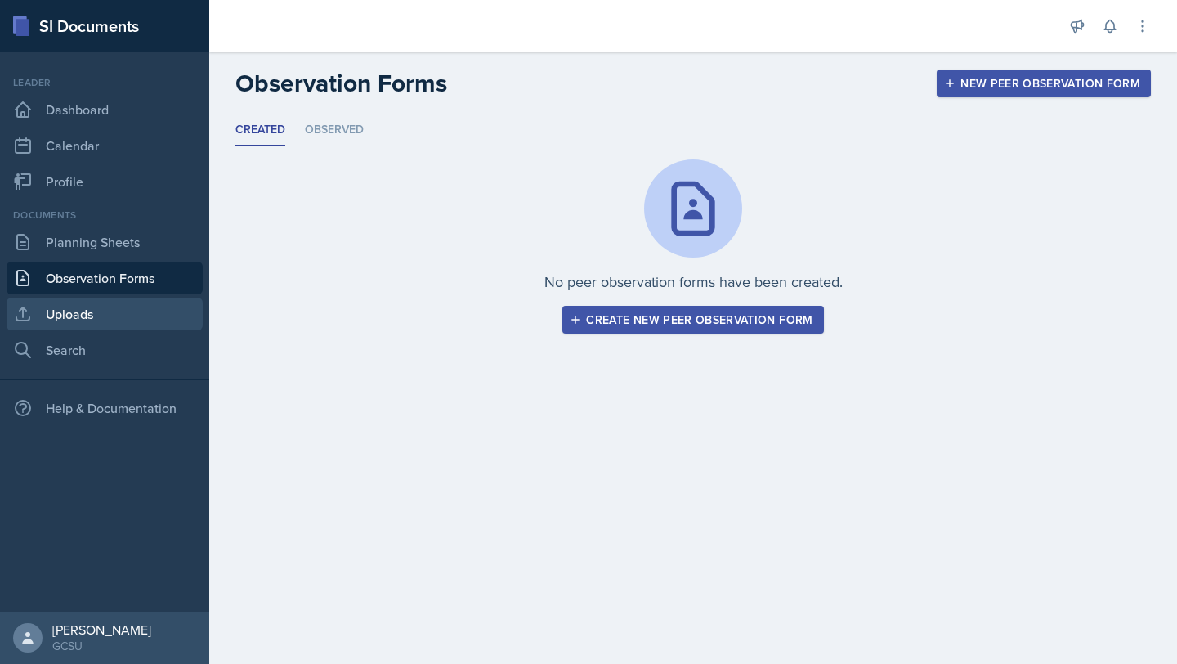
click at [126, 312] on link "Uploads" at bounding box center [105, 314] width 196 height 33
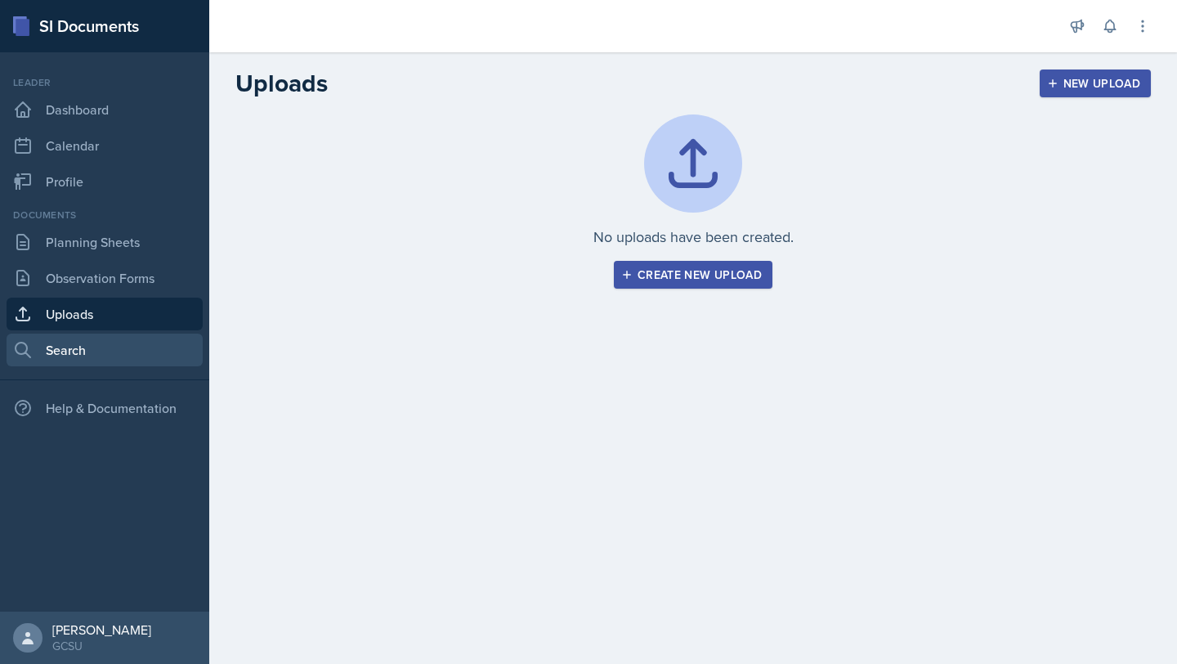
click at [105, 339] on link "Search" at bounding box center [105, 350] width 196 height 33
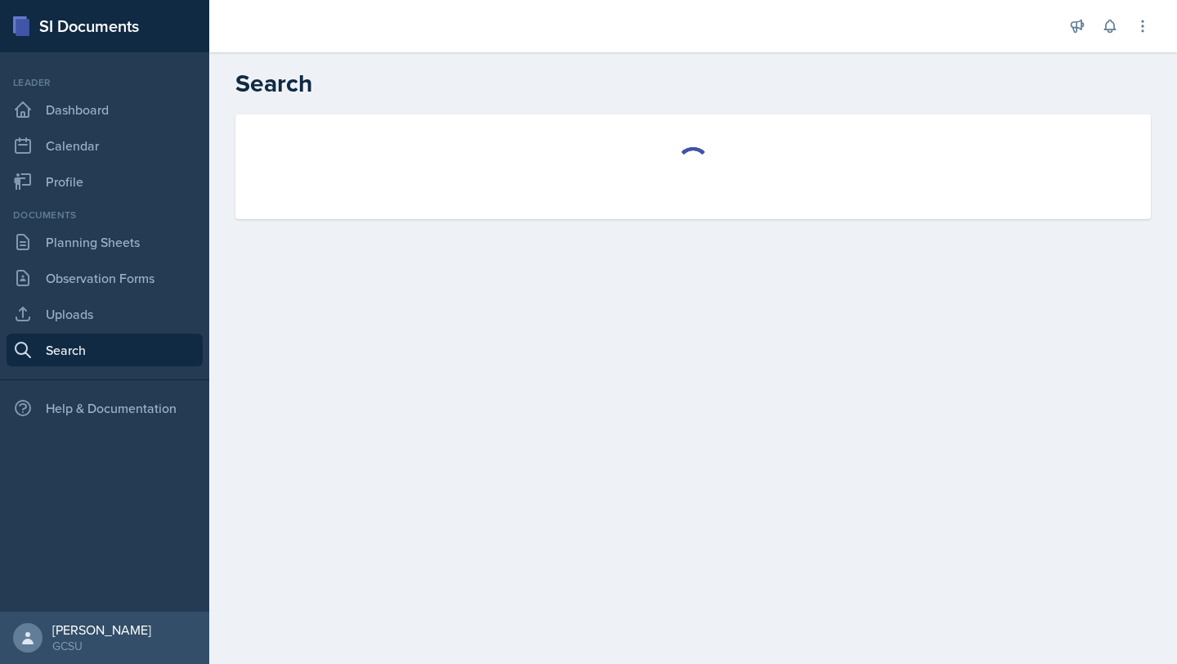
select select "all"
select select "1"
